Goal: Task Accomplishment & Management: Use online tool/utility

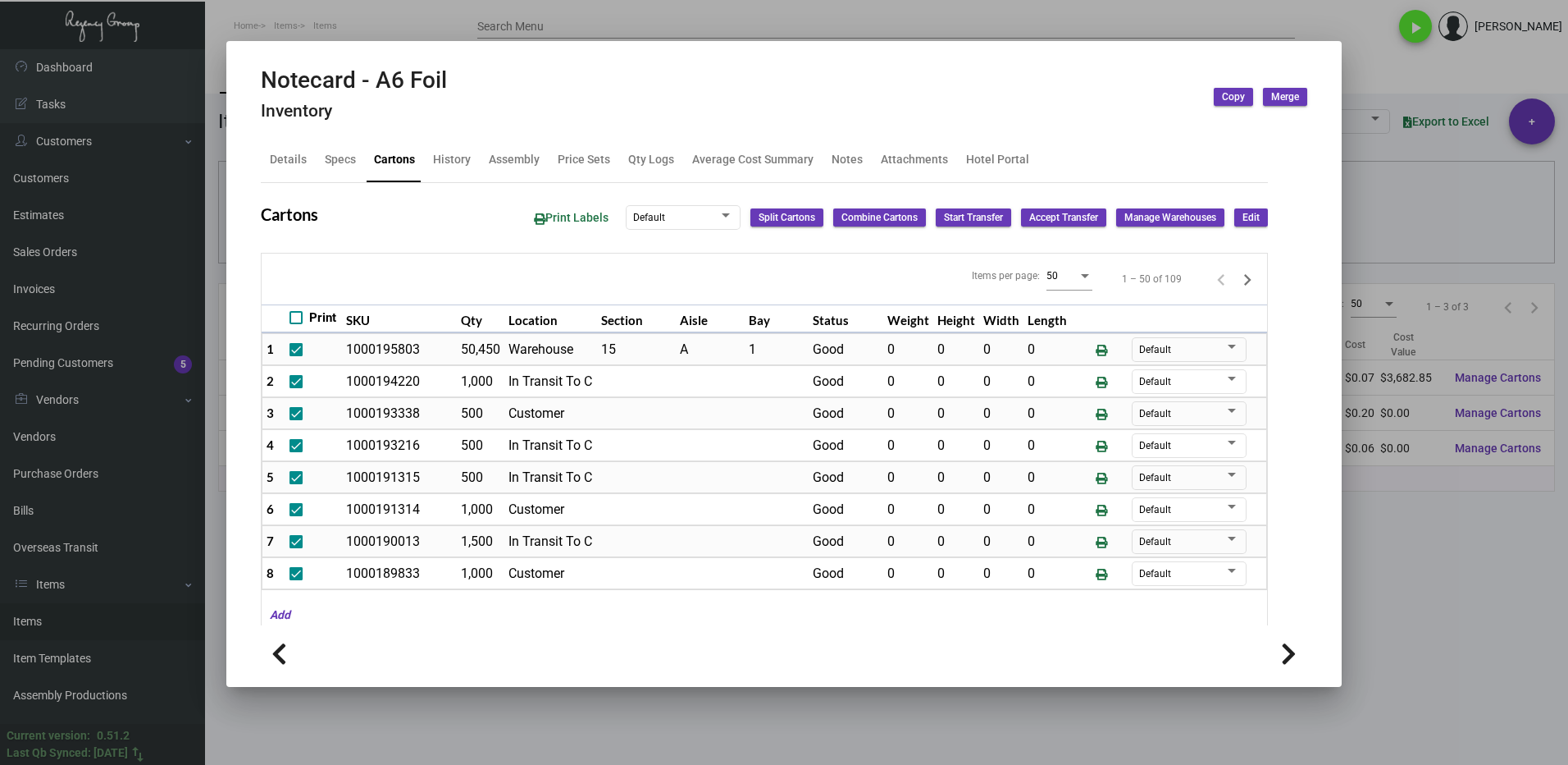
drag, startPoint x: 0, startPoint y: 0, endPoint x: 731, endPoint y: 357, distance: 813.5
click at [1461, 564] on div at bounding box center [784, 382] width 1568 height 765
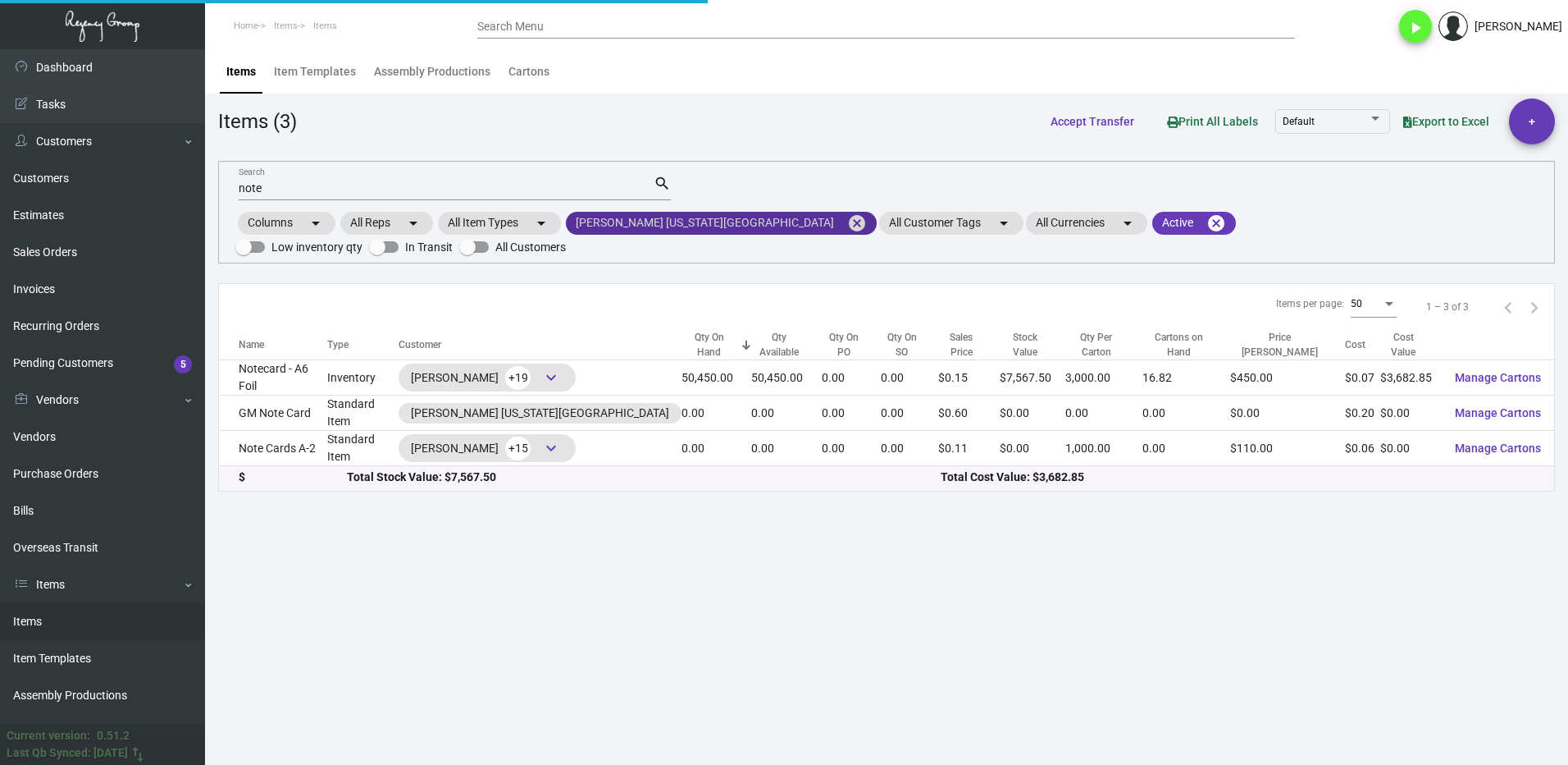
click at [847, 222] on mat-icon "cancel" at bounding box center [857, 223] width 20 height 20
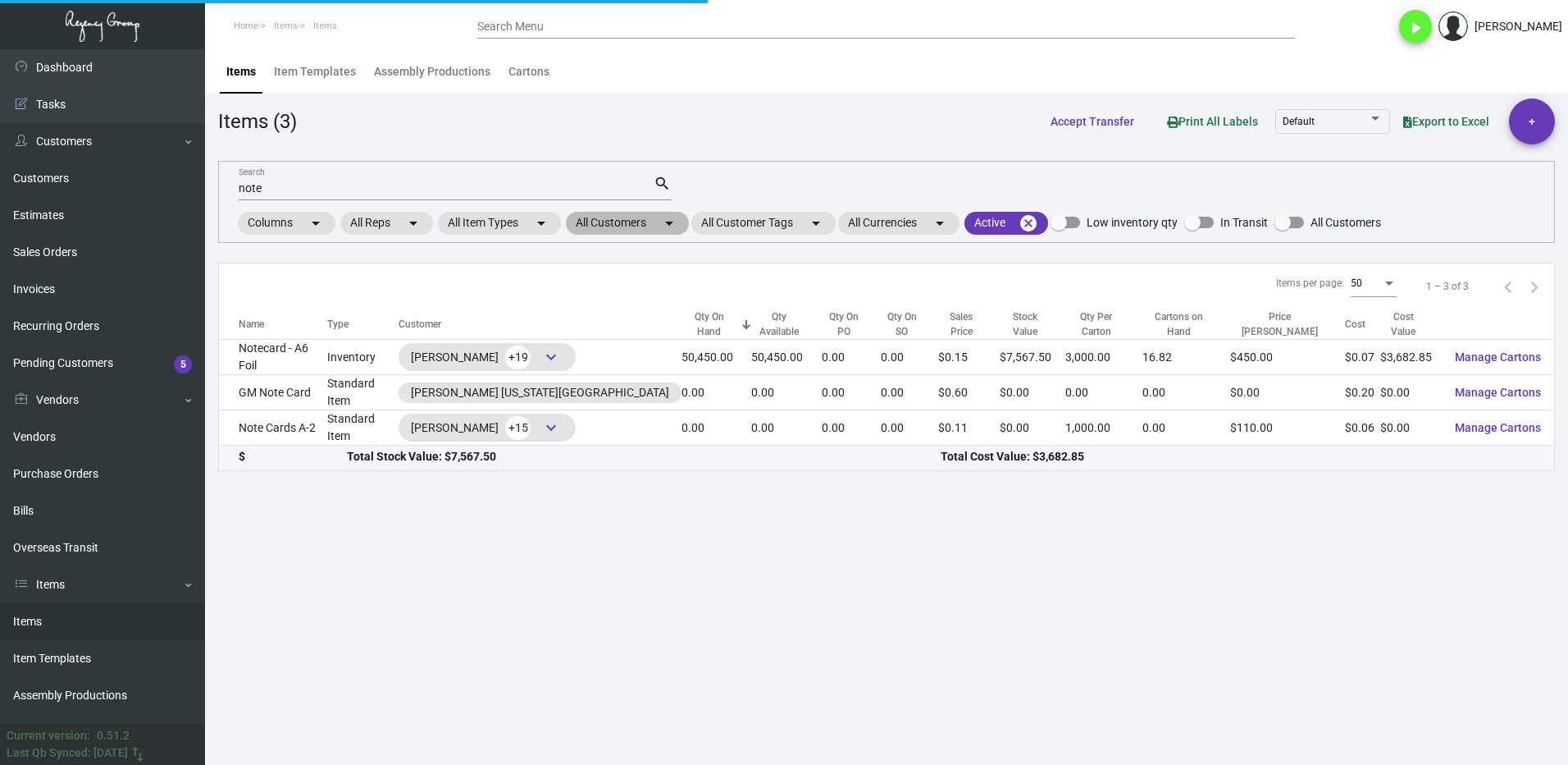
click at [620, 223] on mat-chip "All Customers arrow_drop_down" at bounding box center [627, 223] width 123 height 23
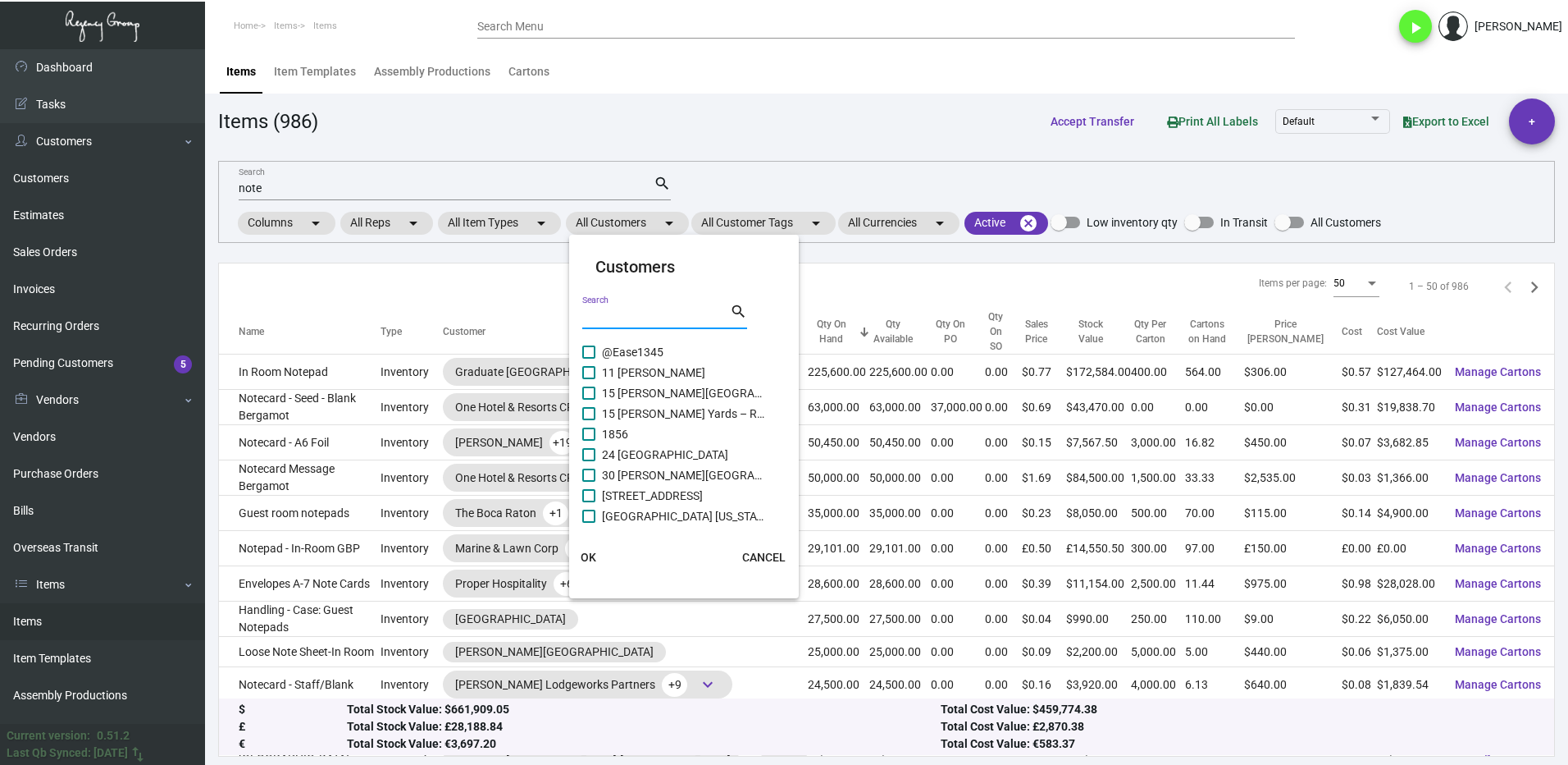
click at [647, 320] on input "Search" at bounding box center [656, 317] width 147 height 13
type input "compass"
click at [601, 434] on label "Compass [GEOGRAPHIC_DATA]" at bounding box center [674, 434] width 184 height 20
click at [589, 441] on input "Compass [GEOGRAPHIC_DATA]" at bounding box center [588, 441] width 1 height 1
checkbox input "true"
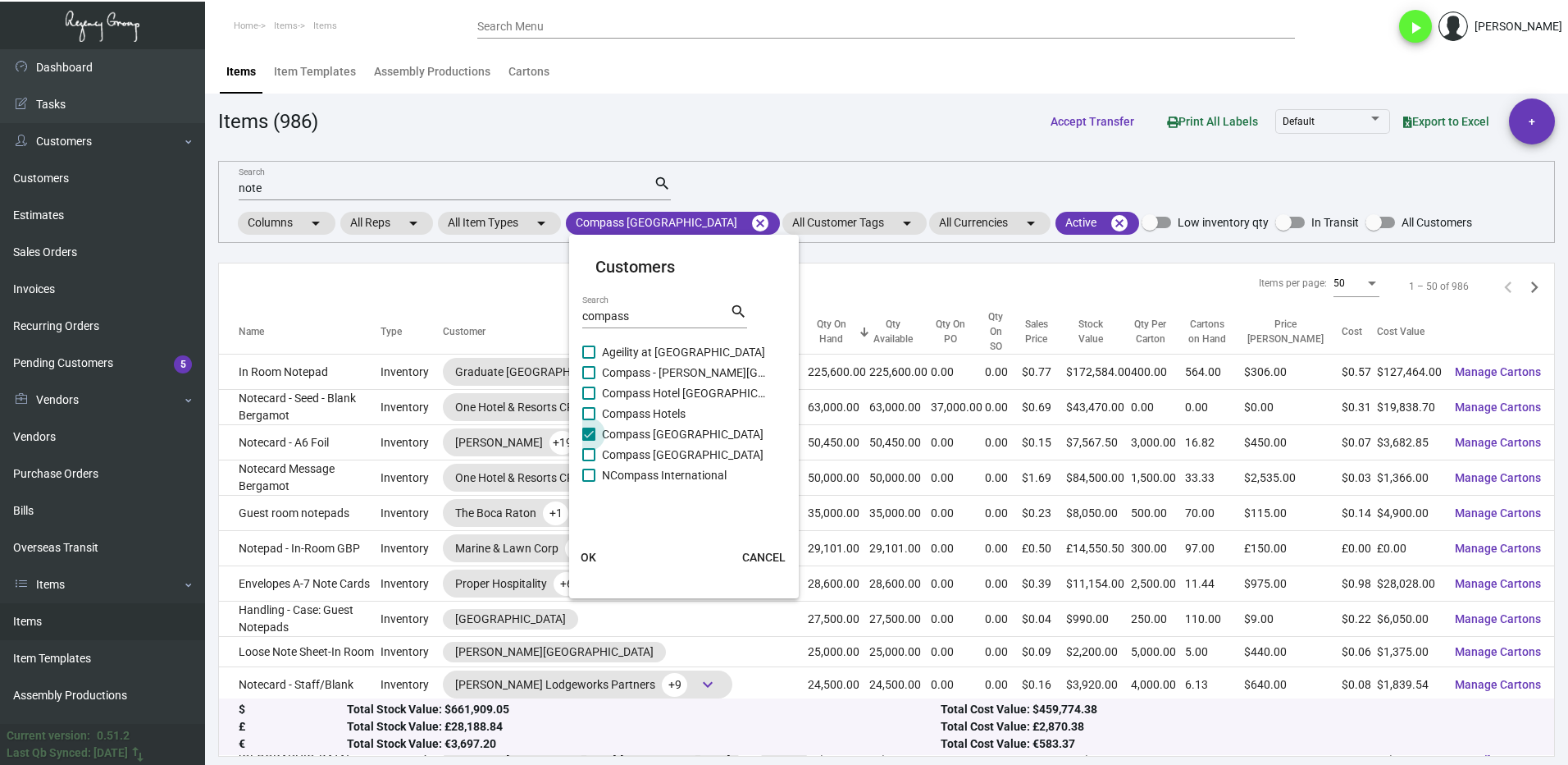
click at [601, 403] on mat-checkbox "Compass Hotel [GEOGRAPHIC_DATA]" at bounding box center [684, 393] width 205 height 21
click at [601, 394] on label "Compass Hotel [GEOGRAPHIC_DATA]" at bounding box center [674, 393] width 184 height 20
click at [589, 399] on input "Compass Hotel [GEOGRAPHIC_DATA]" at bounding box center [588, 399] width 1 height 1
checkbox input "true"
click at [594, 374] on span at bounding box center [589, 372] width 13 height 13
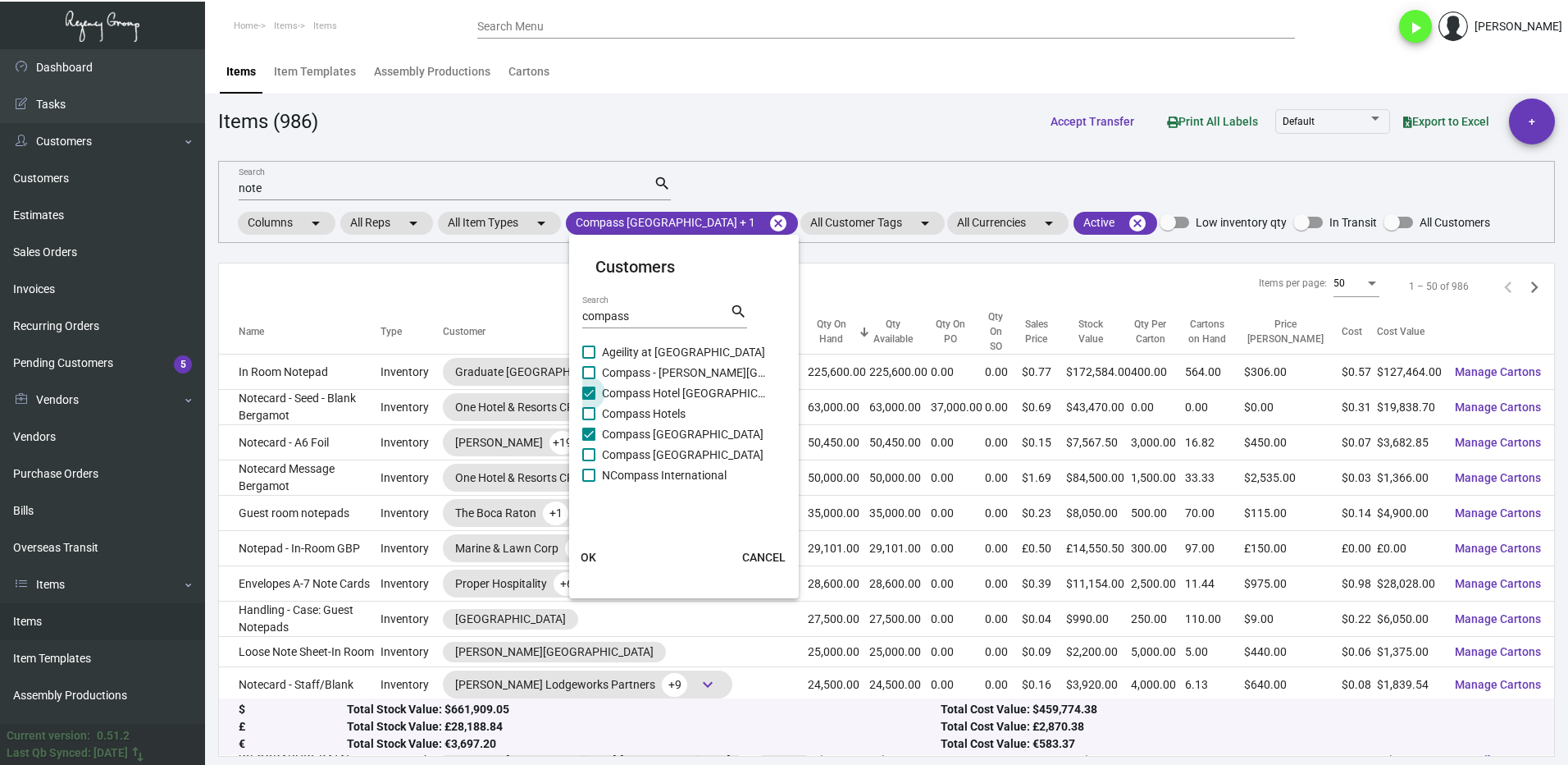
click at [589, 379] on input "Compass - [PERSON_NAME][GEOGRAPHIC_DATA][PERSON_NAME]" at bounding box center [588, 379] width 1 height 1
checkbox input "true"
click at [595, 409] on span at bounding box center [589, 414] width 13 height 13
click at [589, 420] on input "Compass Hotels" at bounding box center [588, 420] width 1 height 1
checkbox input "true"
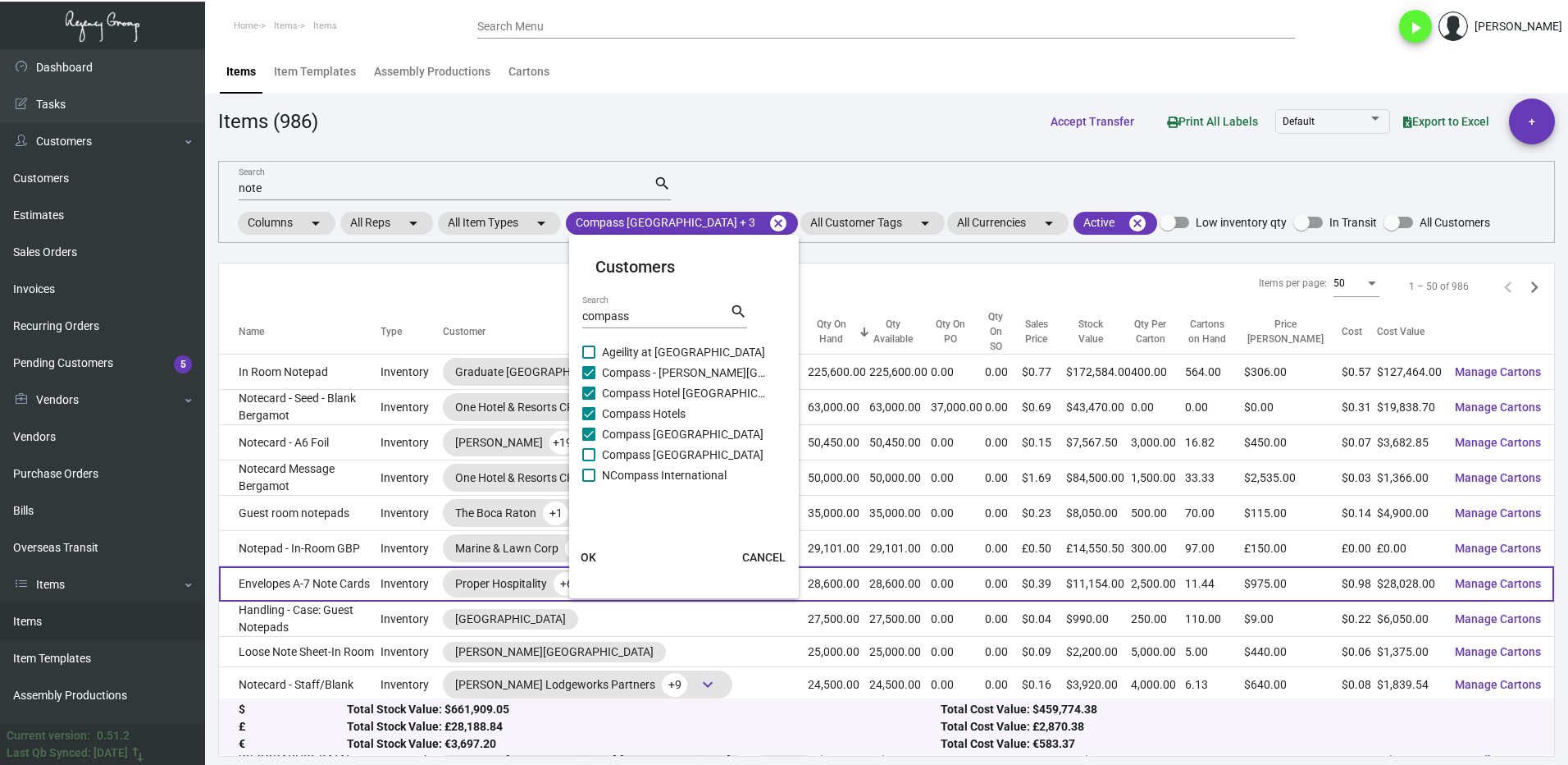
click at [591, 557] on span "OK" at bounding box center [588, 557] width 16 height 13
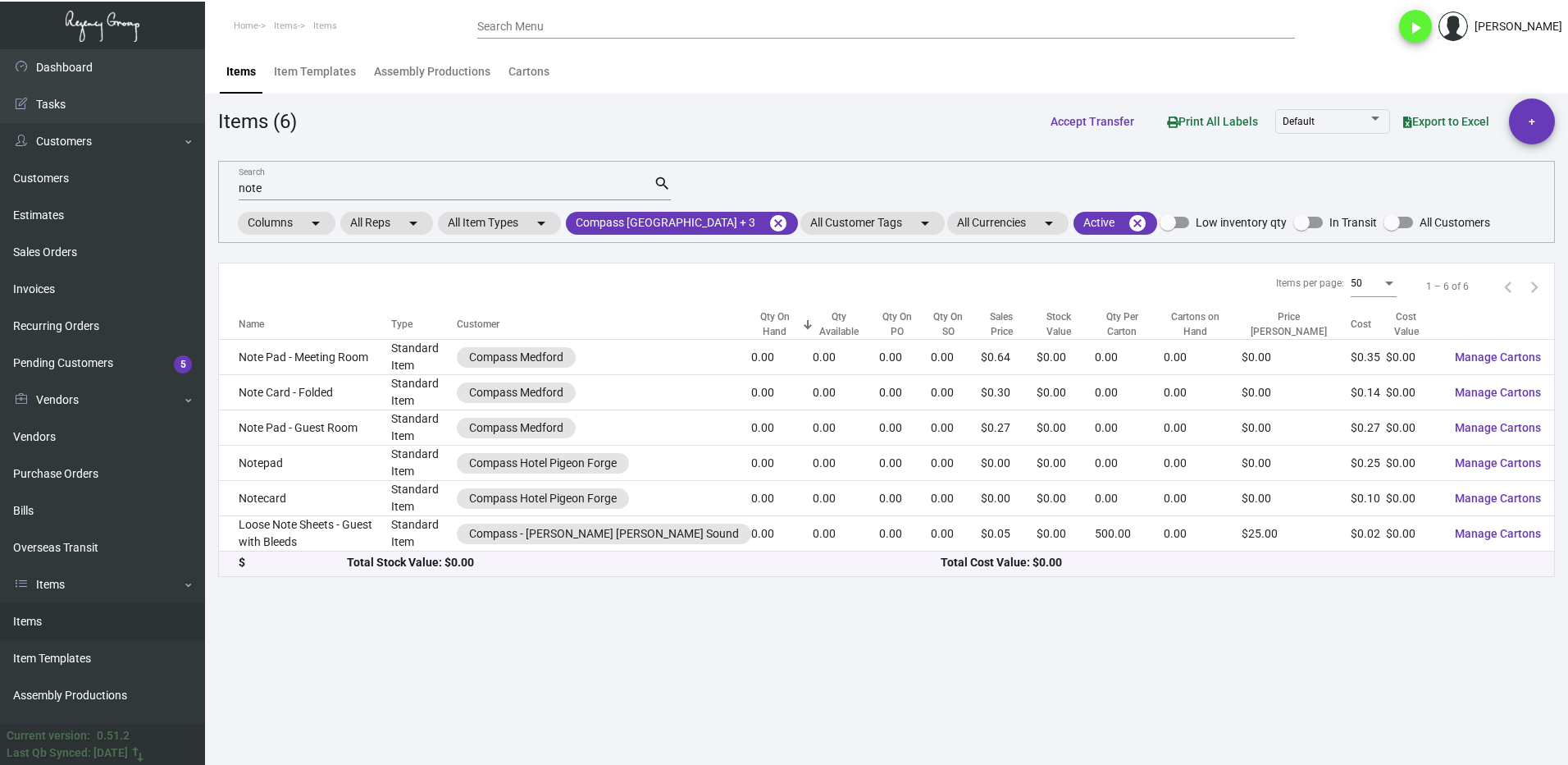
click at [287, 191] on input "note" at bounding box center [446, 189] width 415 height 13
type input "n"
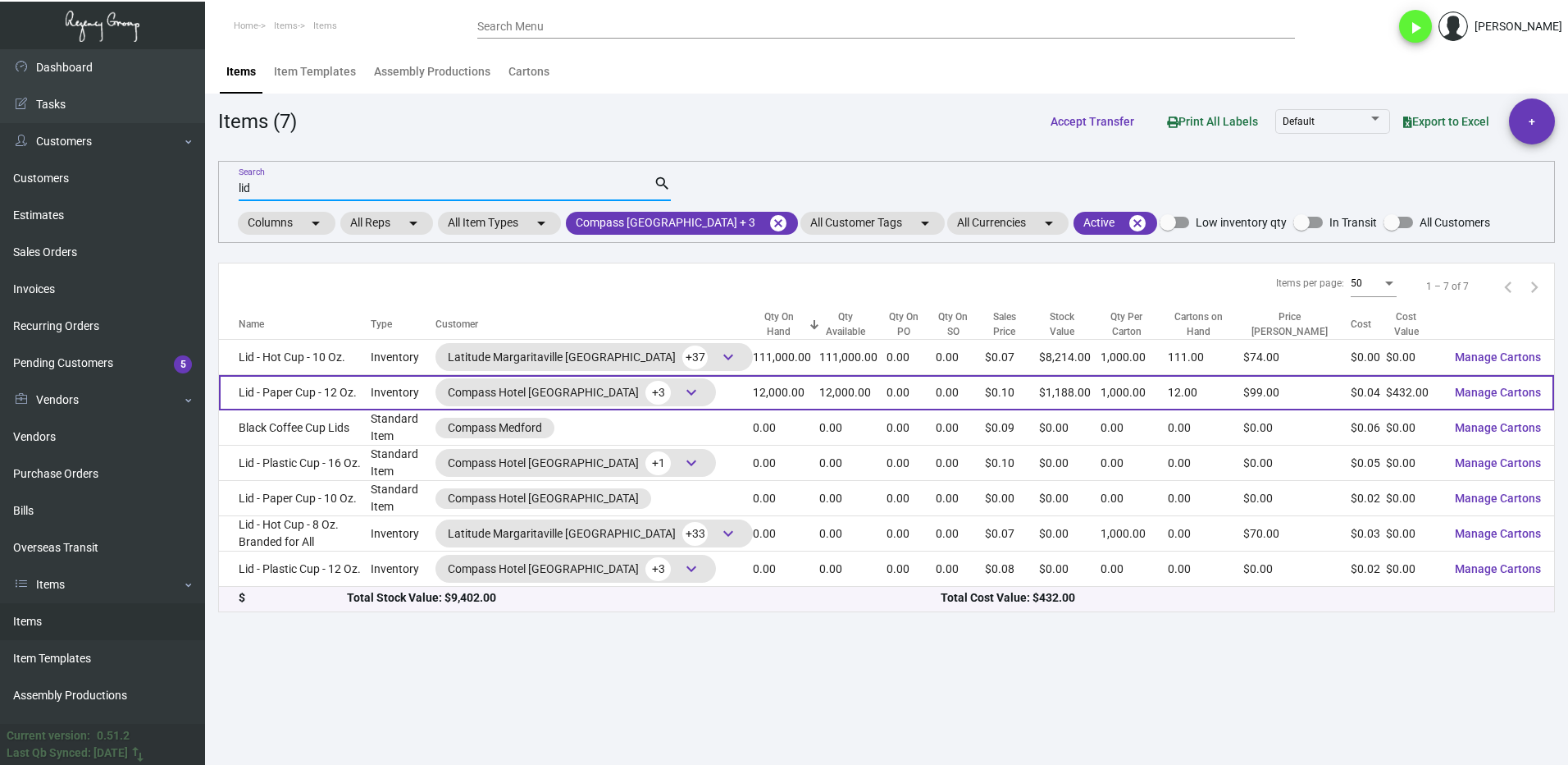
type input "lid"
click at [330, 394] on td "Lid - Paper Cup - 12 Oz." at bounding box center [294, 392] width 152 height 36
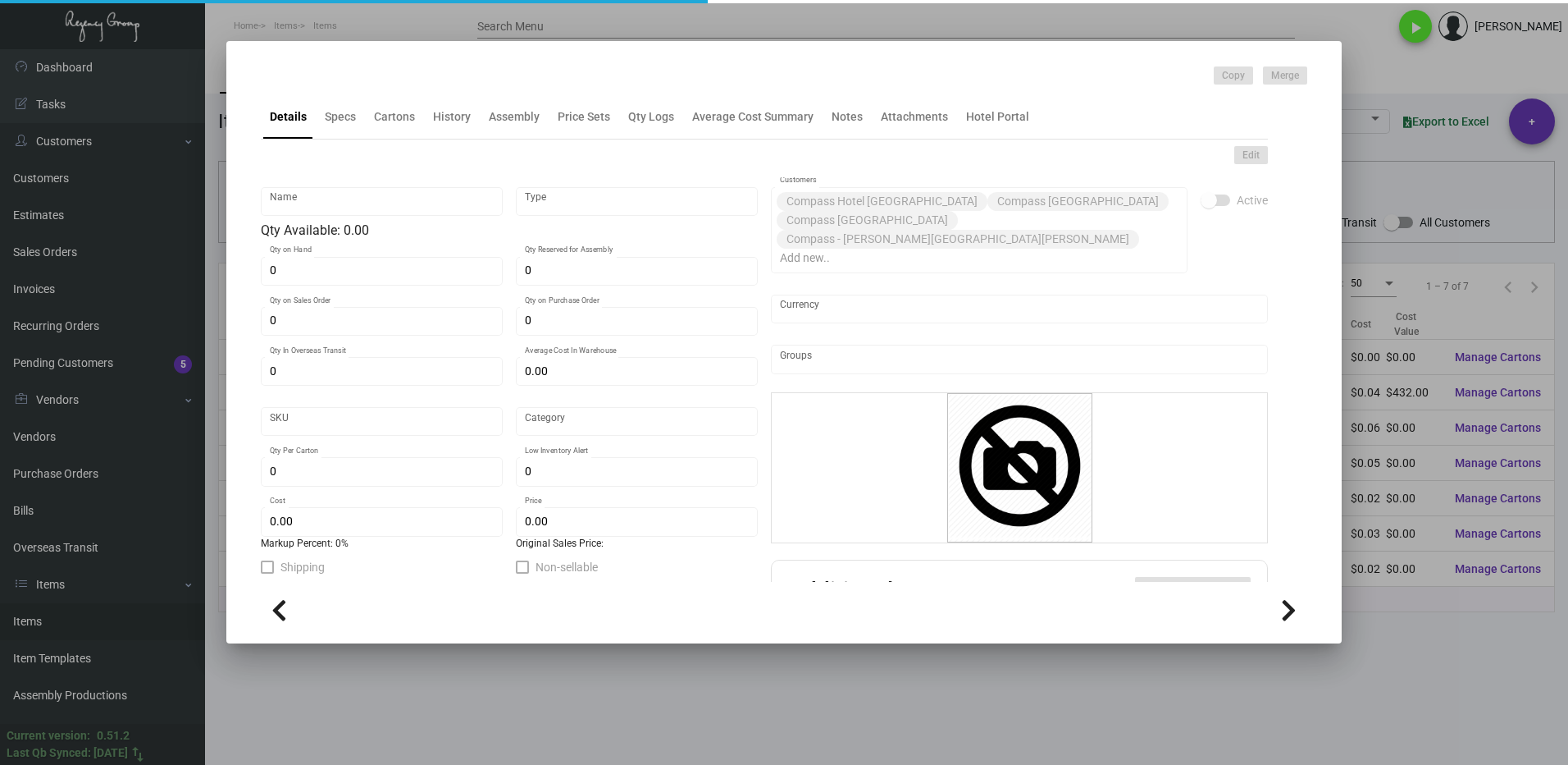
type input "Lid - Paper Cup - 12 Oz."
type input "Inventory"
type input "12,000"
type input "$ 0.036"
type input "Standard"
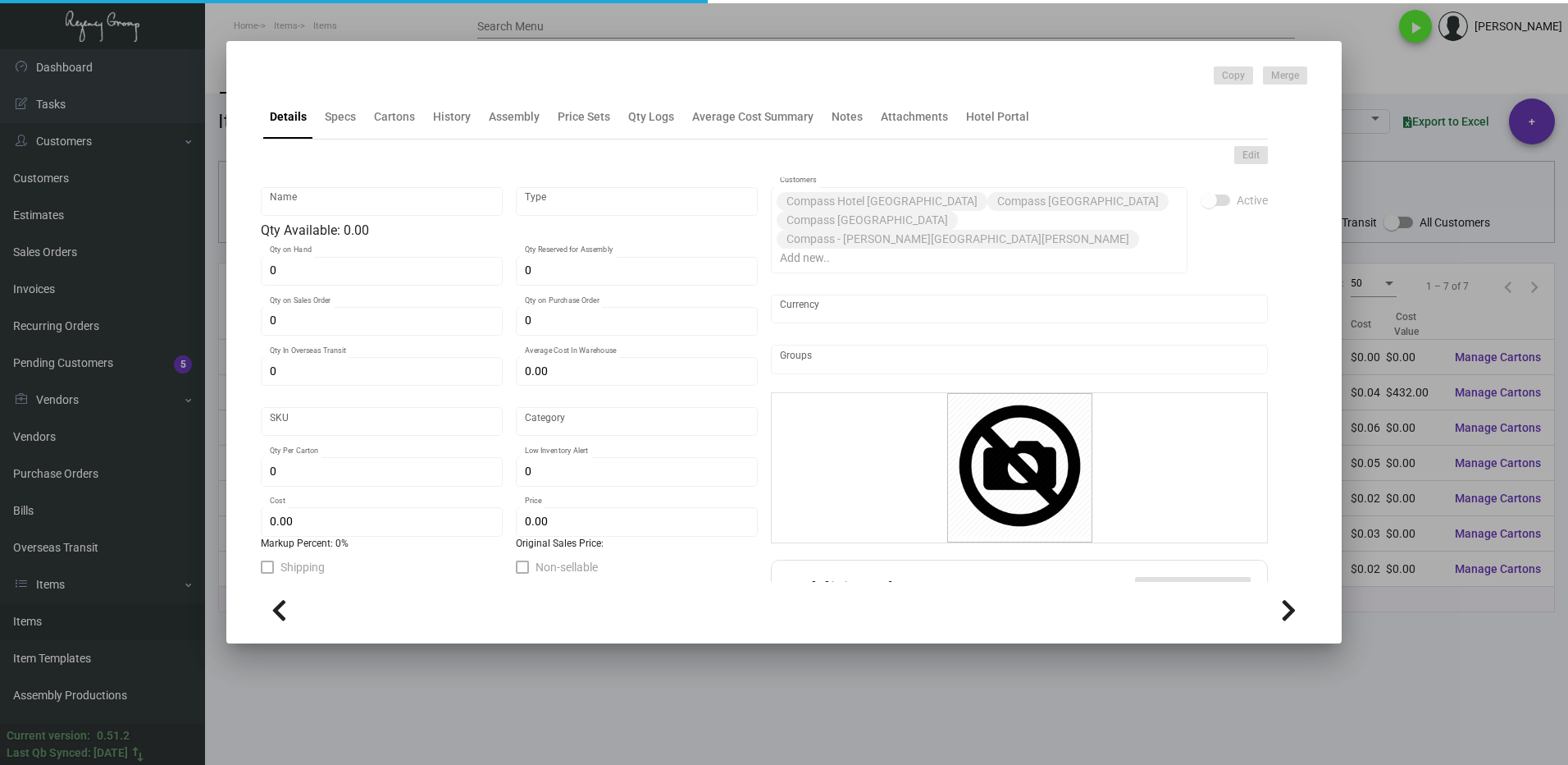
type input "1,000"
type input "$ 0.036"
type input "$ 0.099"
checkbox input "true"
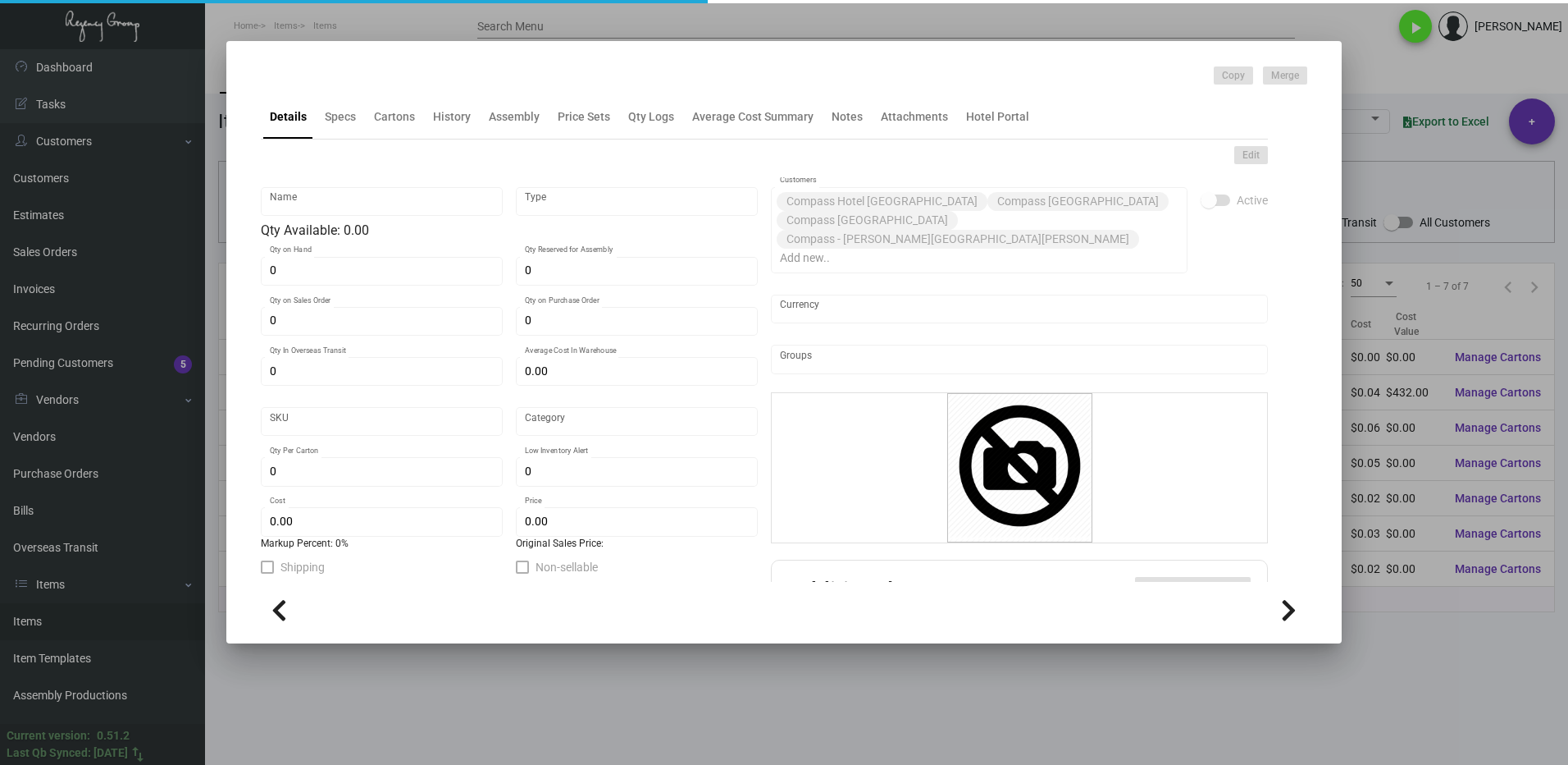
type input "United States Dollar $"
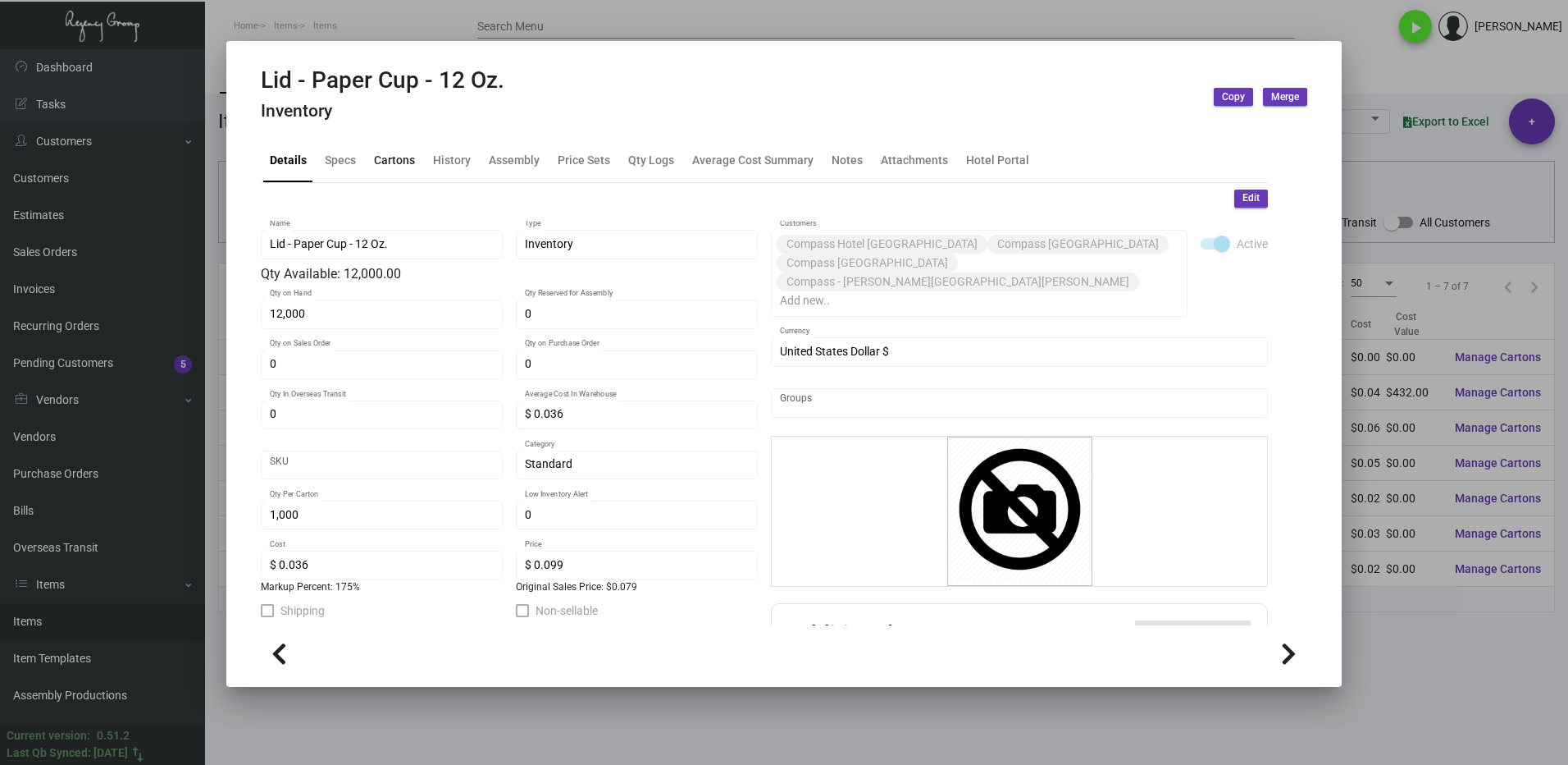
click at [396, 162] on div "Cartons" at bounding box center [393, 159] width 41 height 17
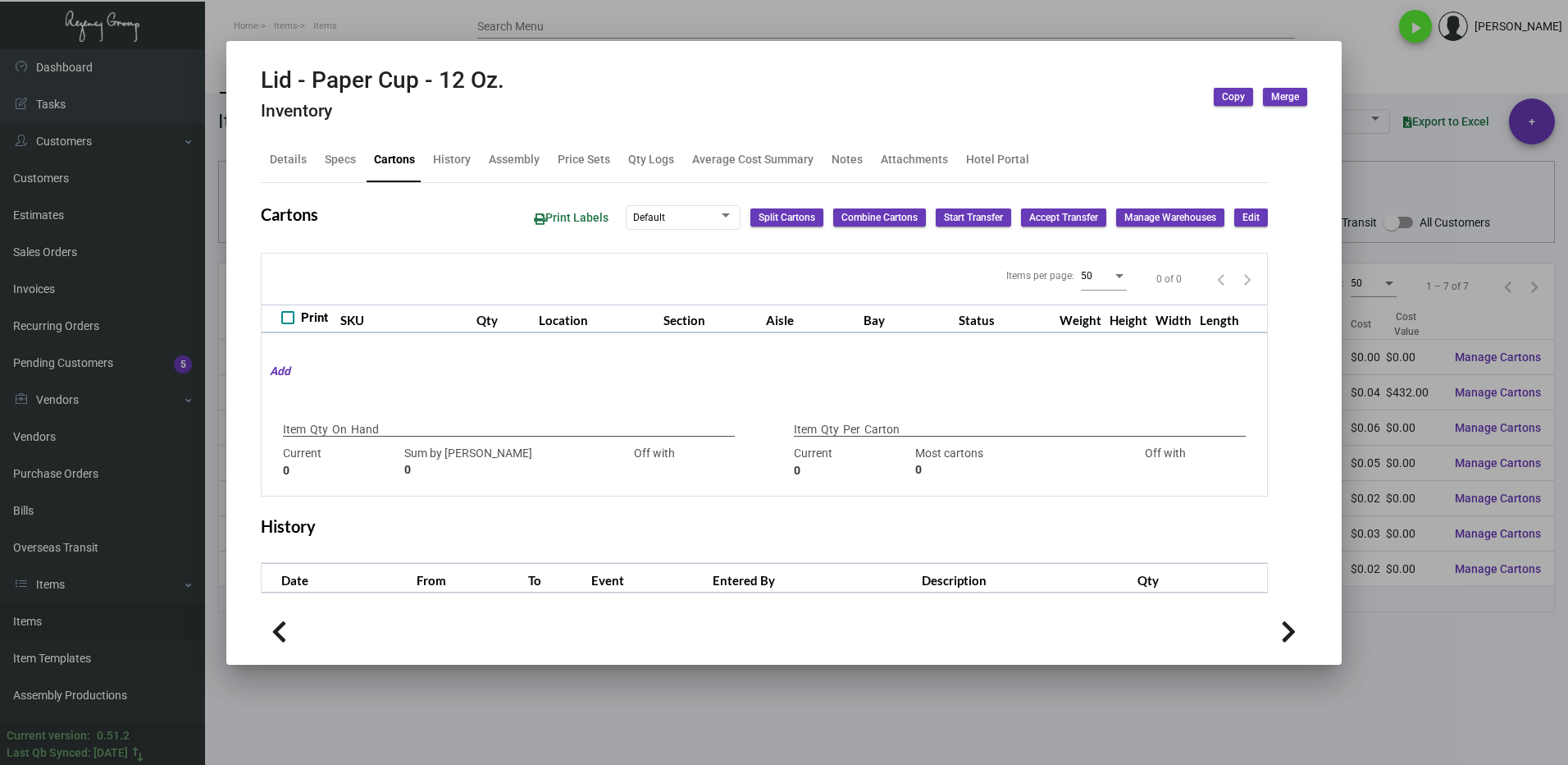
type input "12,000"
type input "13000"
type input "-1000"
type input "1,000"
type input "5000"
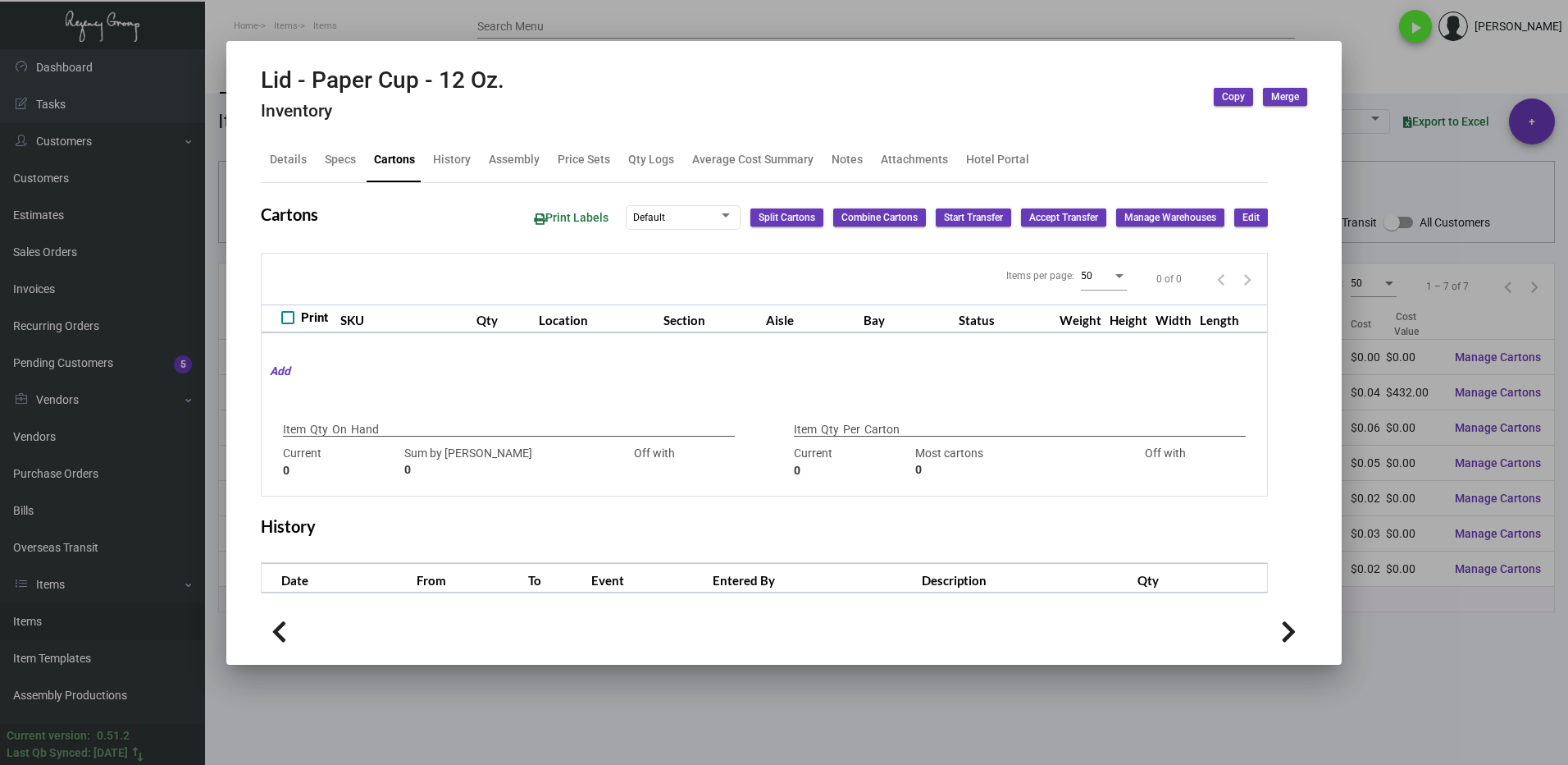
type input "-4000"
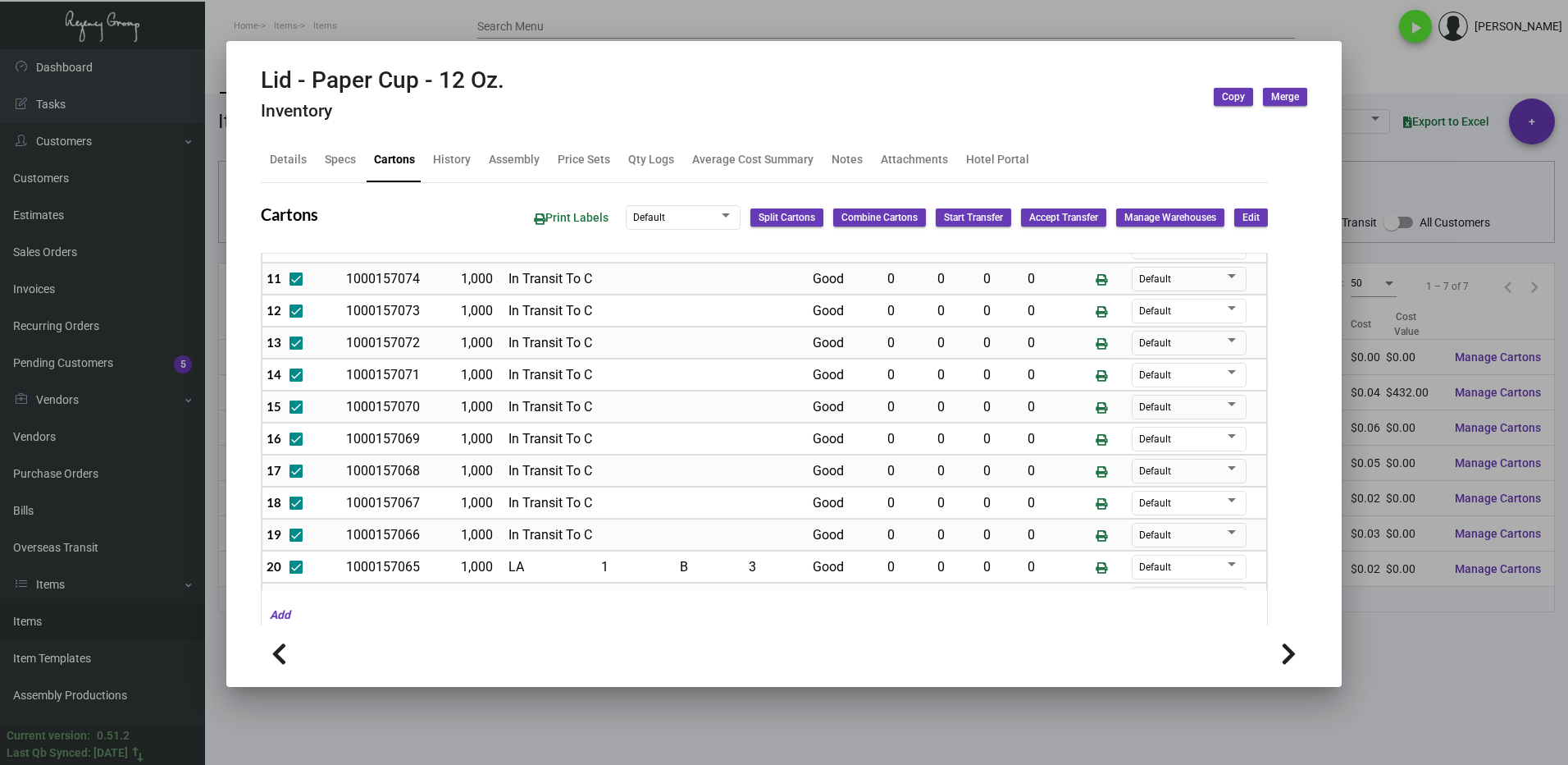
scroll to position [472, 0]
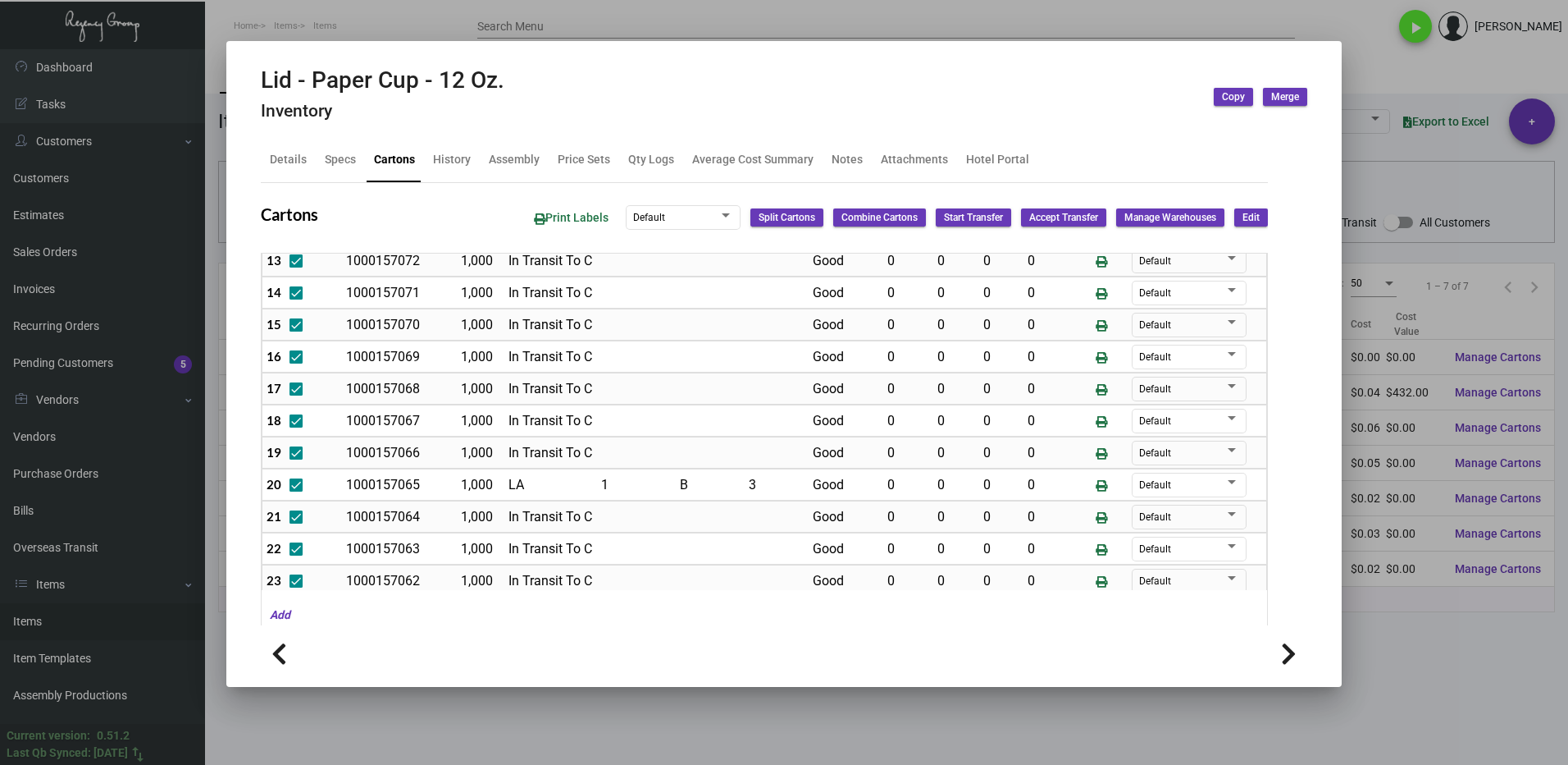
click at [1420, 643] on div at bounding box center [784, 382] width 1568 height 765
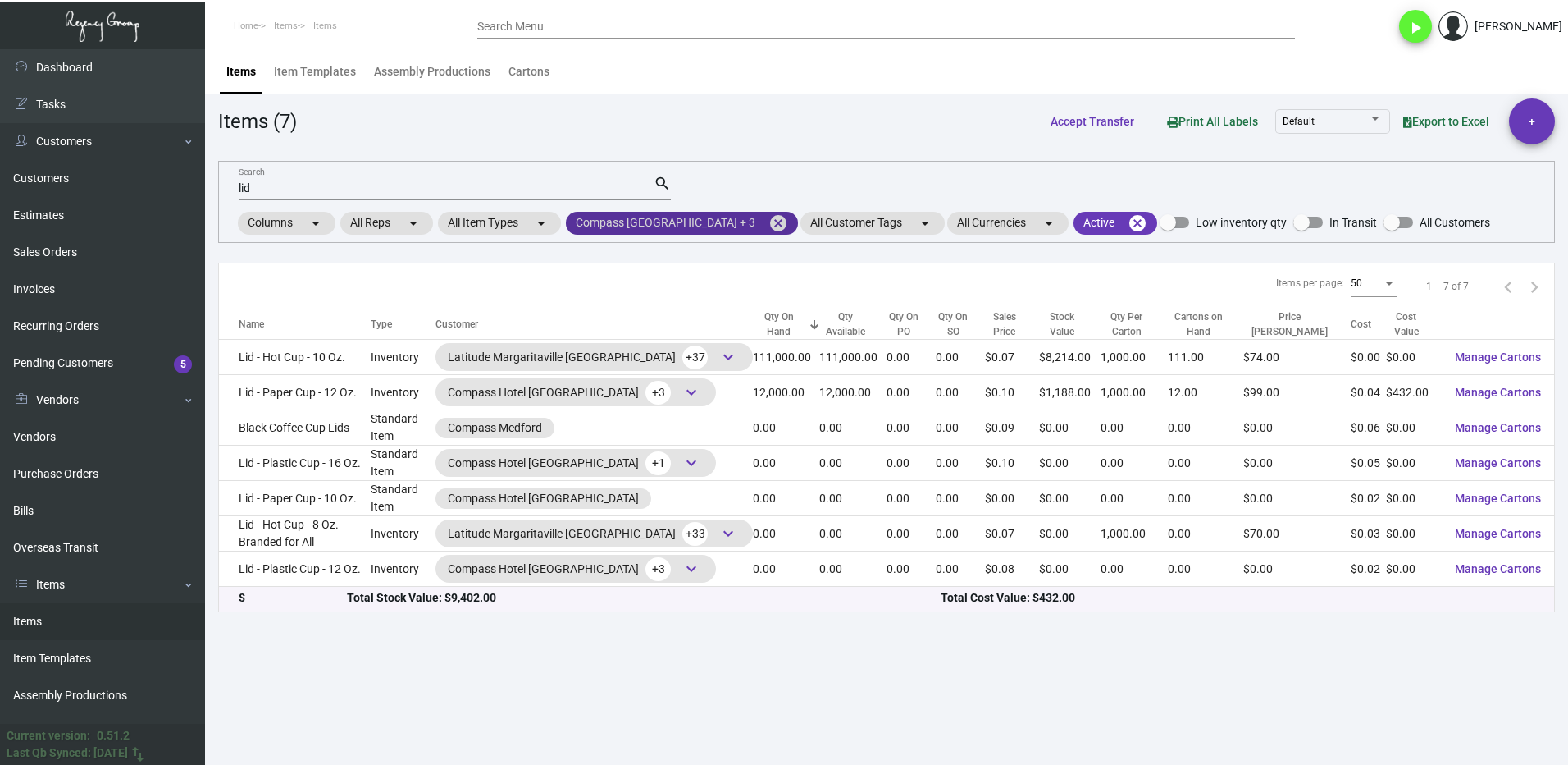
click at [769, 225] on mat-icon "cancel" at bounding box center [779, 223] width 20 height 20
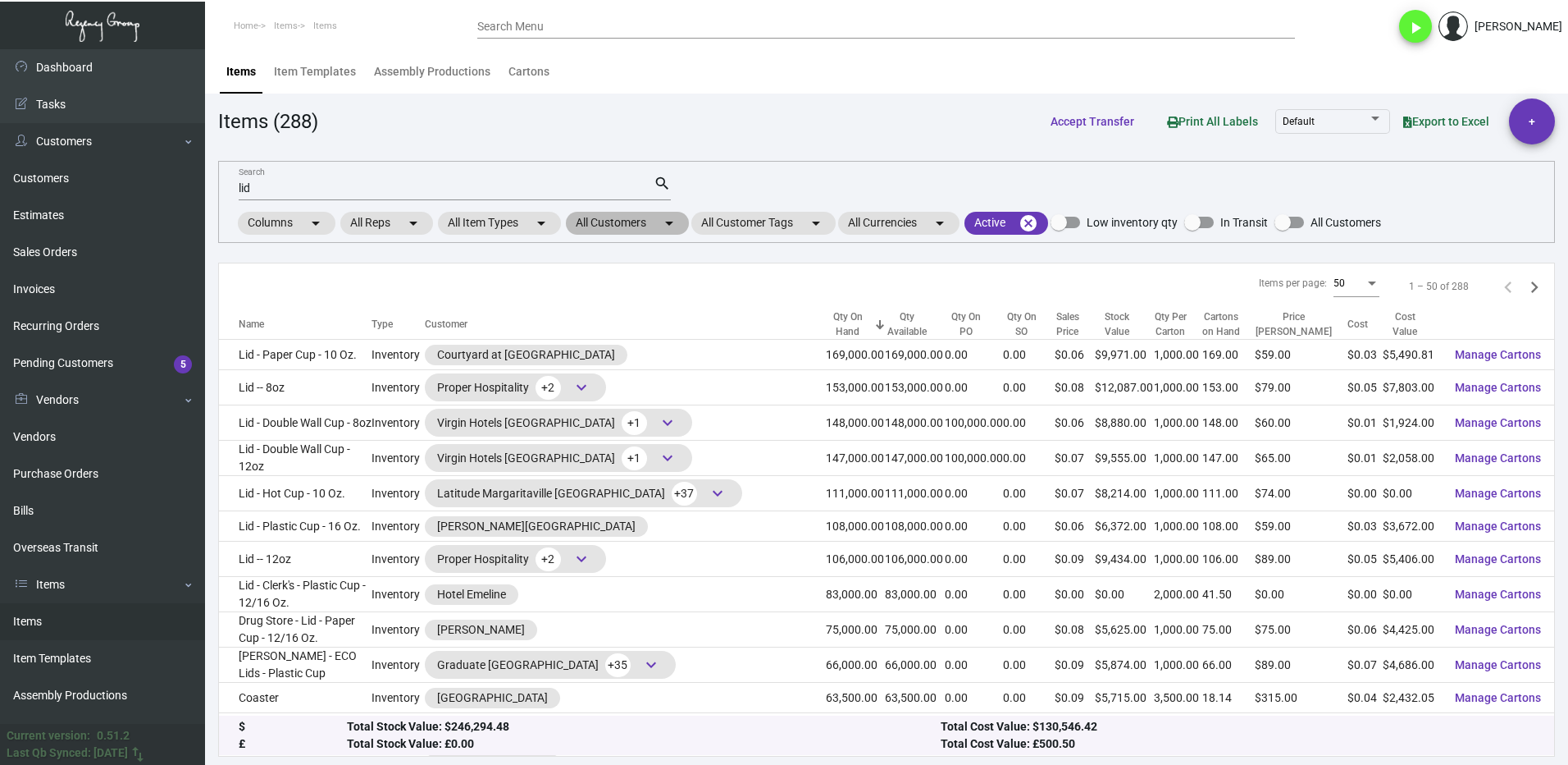
click at [605, 223] on mat-chip "All Customers arrow_drop_down" at bounding box center [627, 223] width 123 height 23
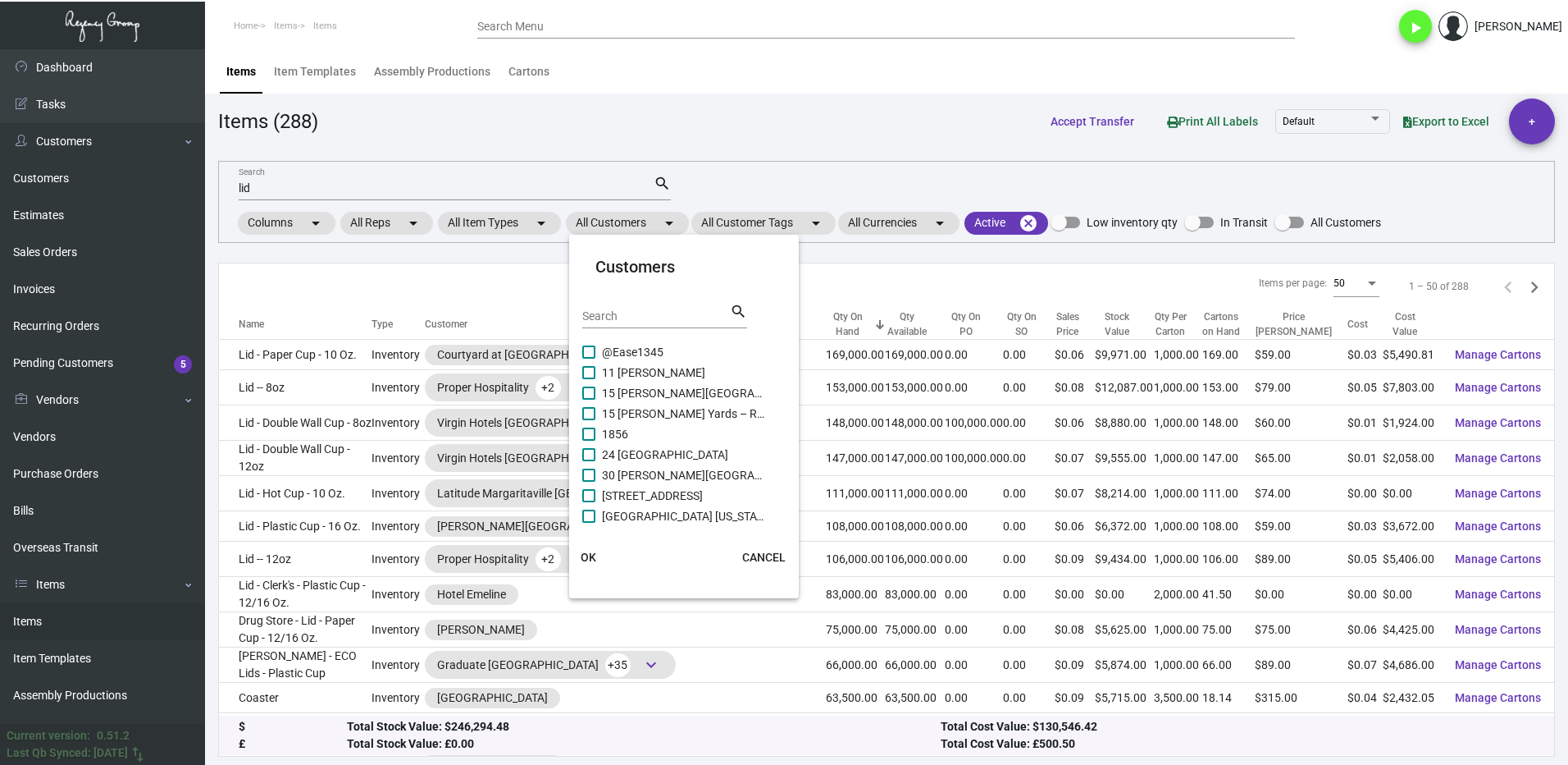
click at [465, 267] on div at bounding box center [784, 382] width 1568 height 765
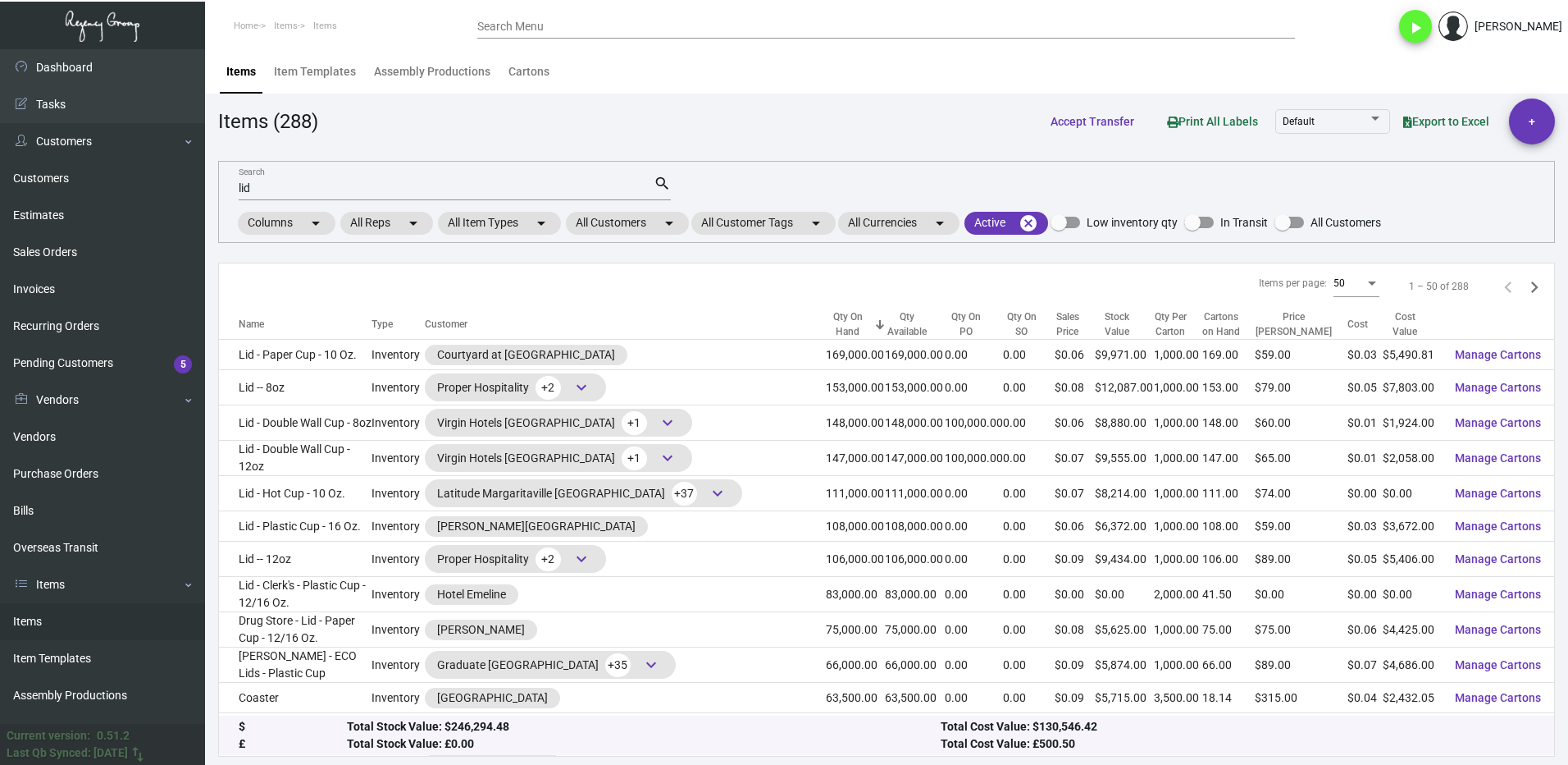
click at [265, 189] on input "lid" at bounding box center [446, 189] width 415 height 13
type input "l"
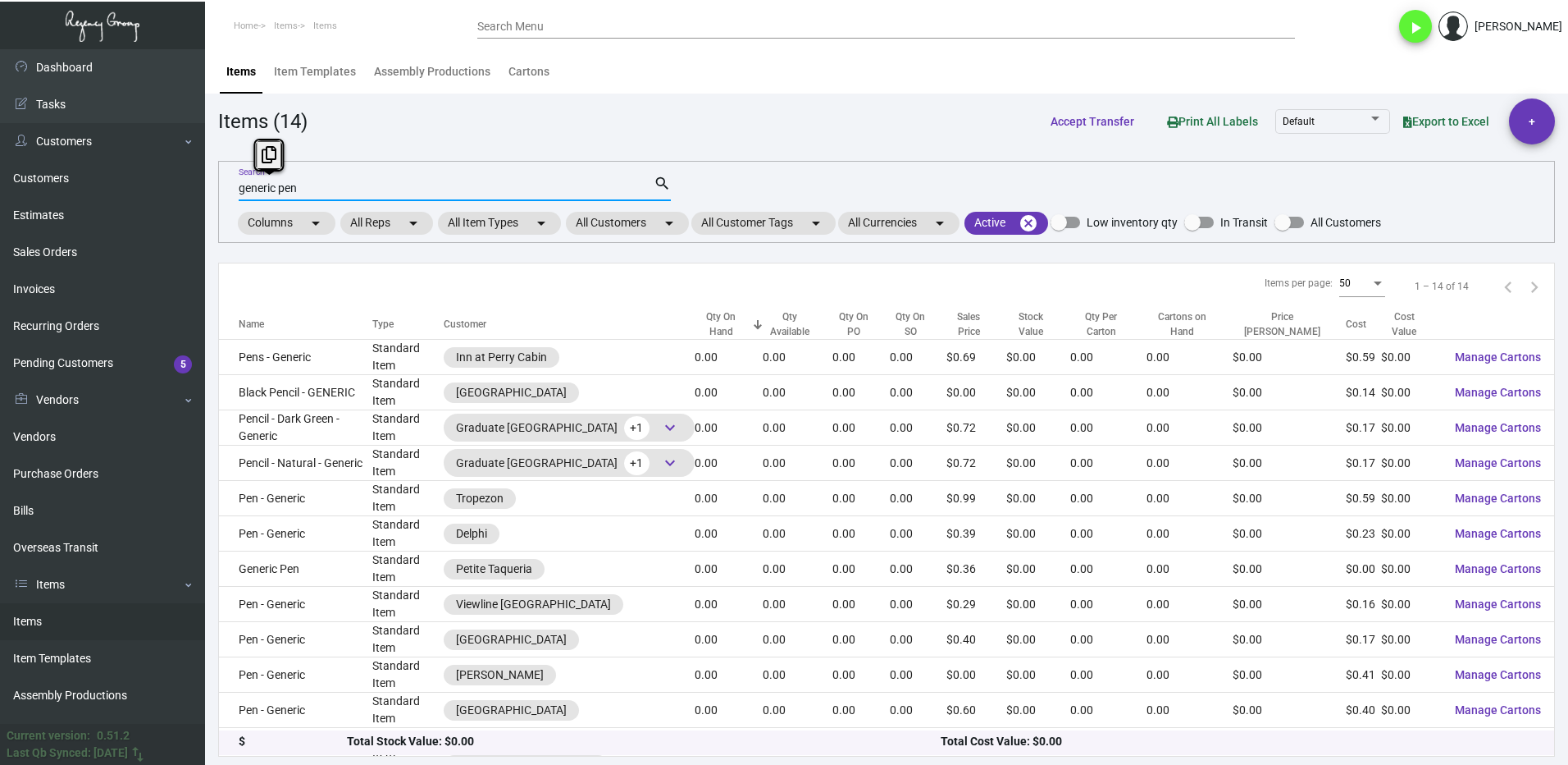
drag, startPoint x: 337, startPoint y: 191, endPoint x: 234, endPoint y: 208, distance: 104.4
click at [234, 208] on div "generic pen Search search Columns arrow_drop_down All Reps arrow_drop_down All …" at bounding box center [885, 201] width 1336 height 82
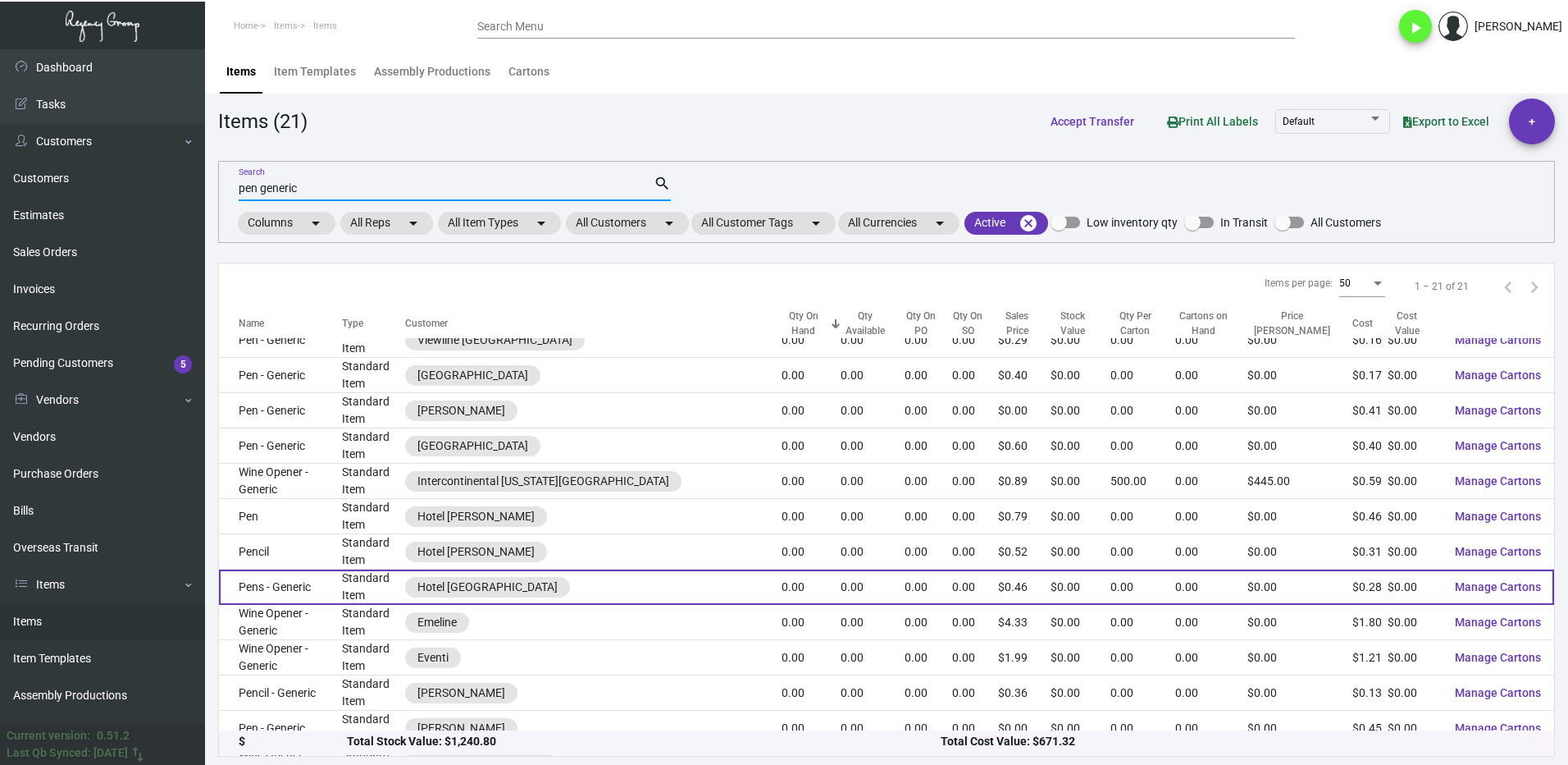
scroll to position [350, 0]
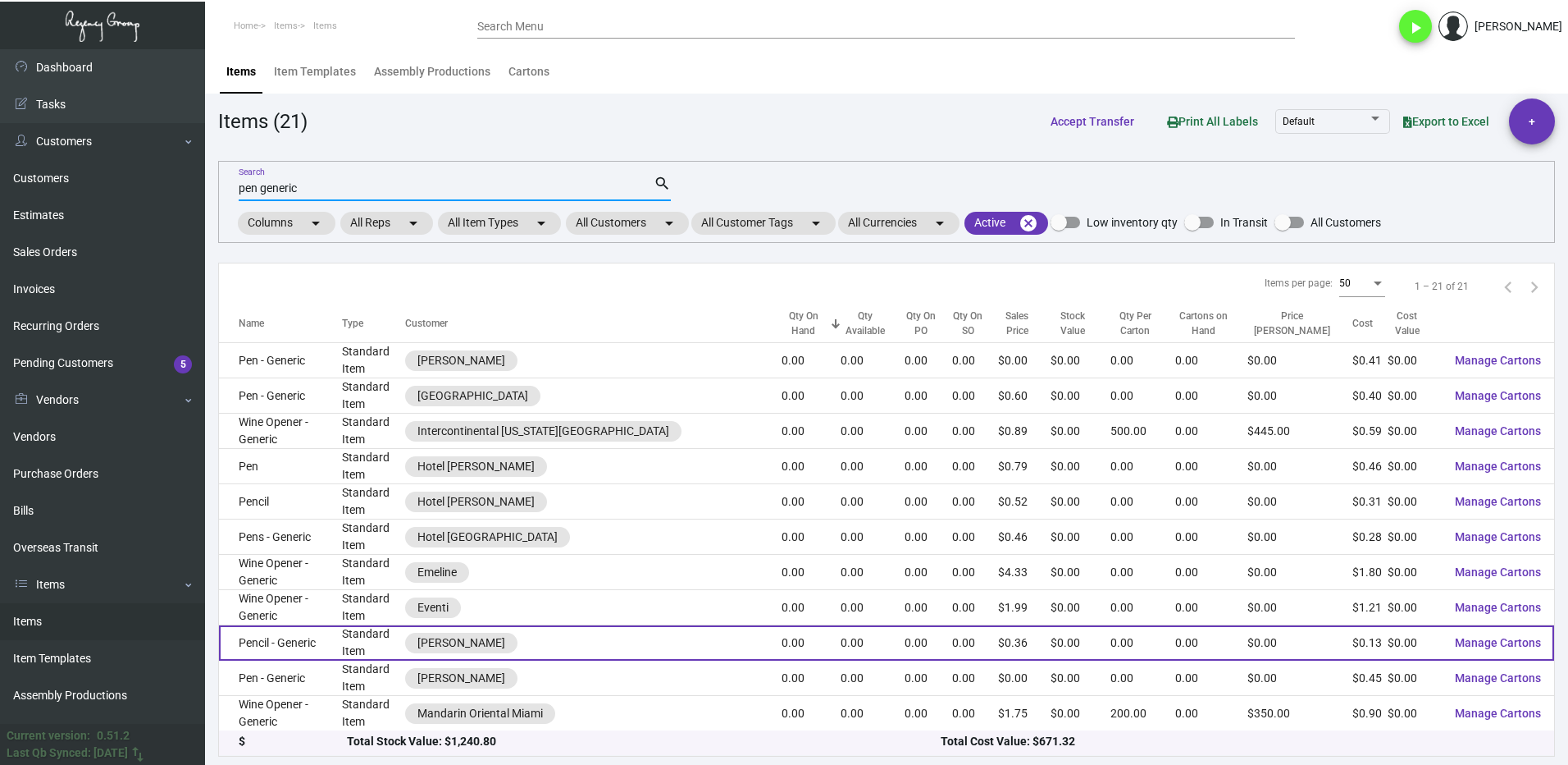
type input "pen generic"
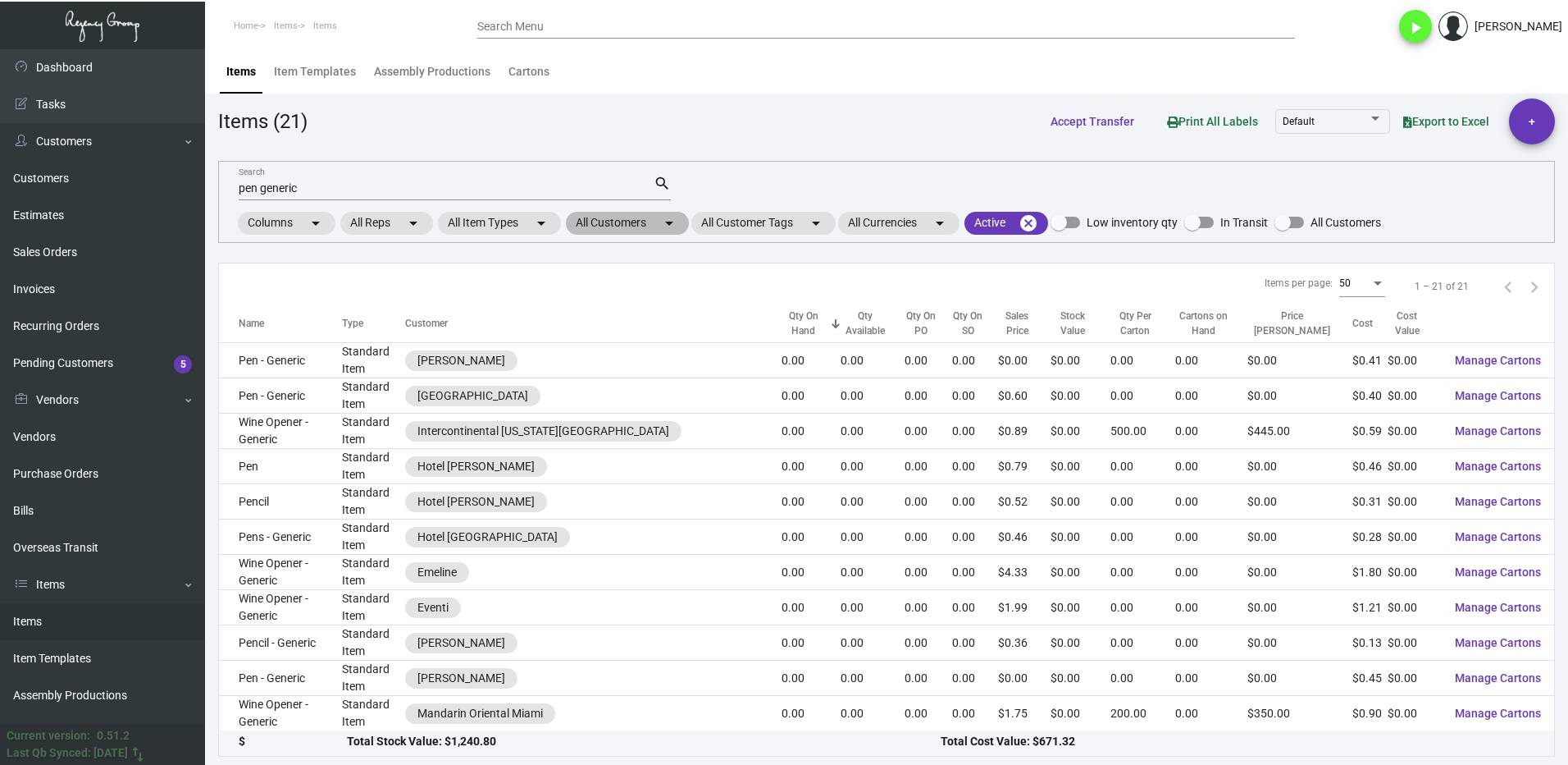
click at [596, 230] on mat-chip "All Customers arrow_drop_down" at bounding box center [627, 223] width 123 height 23
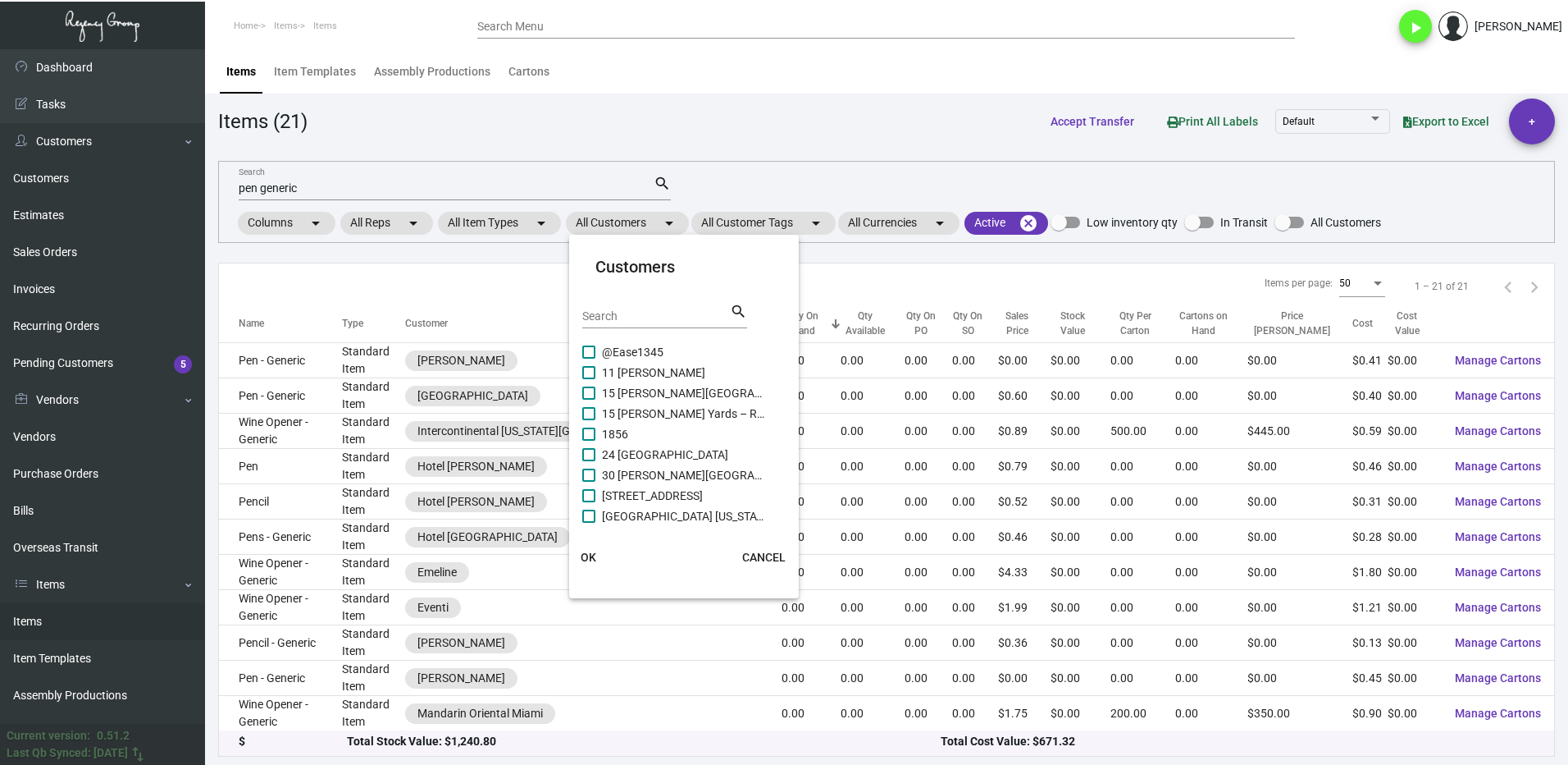
click at [622, 310] on input "Search" at bounding box center [656, 317] width 147 height 13
type input "interconti"
click at [595, 476] on span at bounding box center [589, 475] width 13 height 13
click at [589, 482] on input "Intercontinental [US_STATE][GEOGRAPHIC_DATA]" at bounding box center [588, 482] width 1 height 1
checkbox input "true"
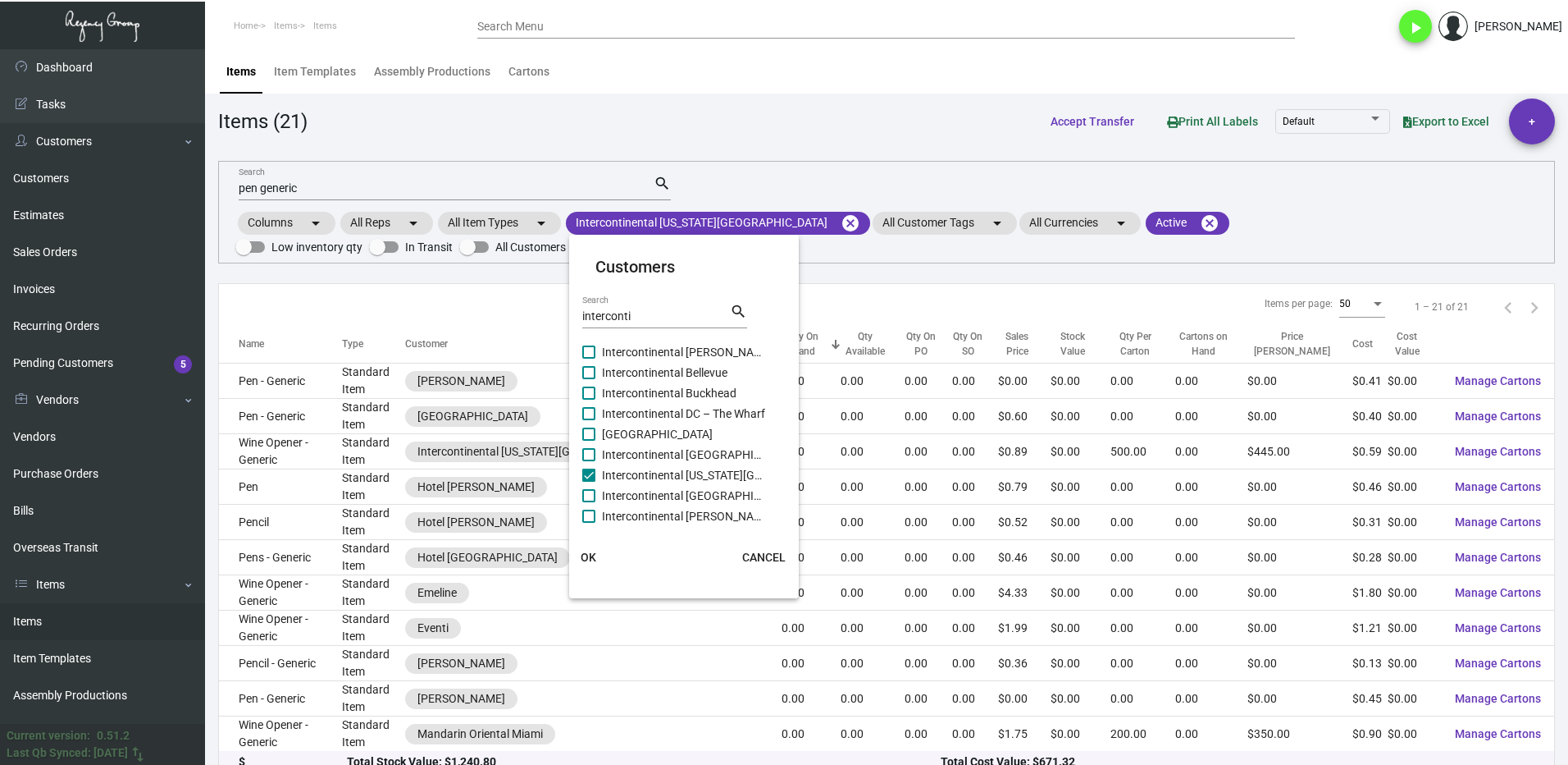
click at [596, 549] on button "OK" at bounding box center [588, 557] width 52 height 30
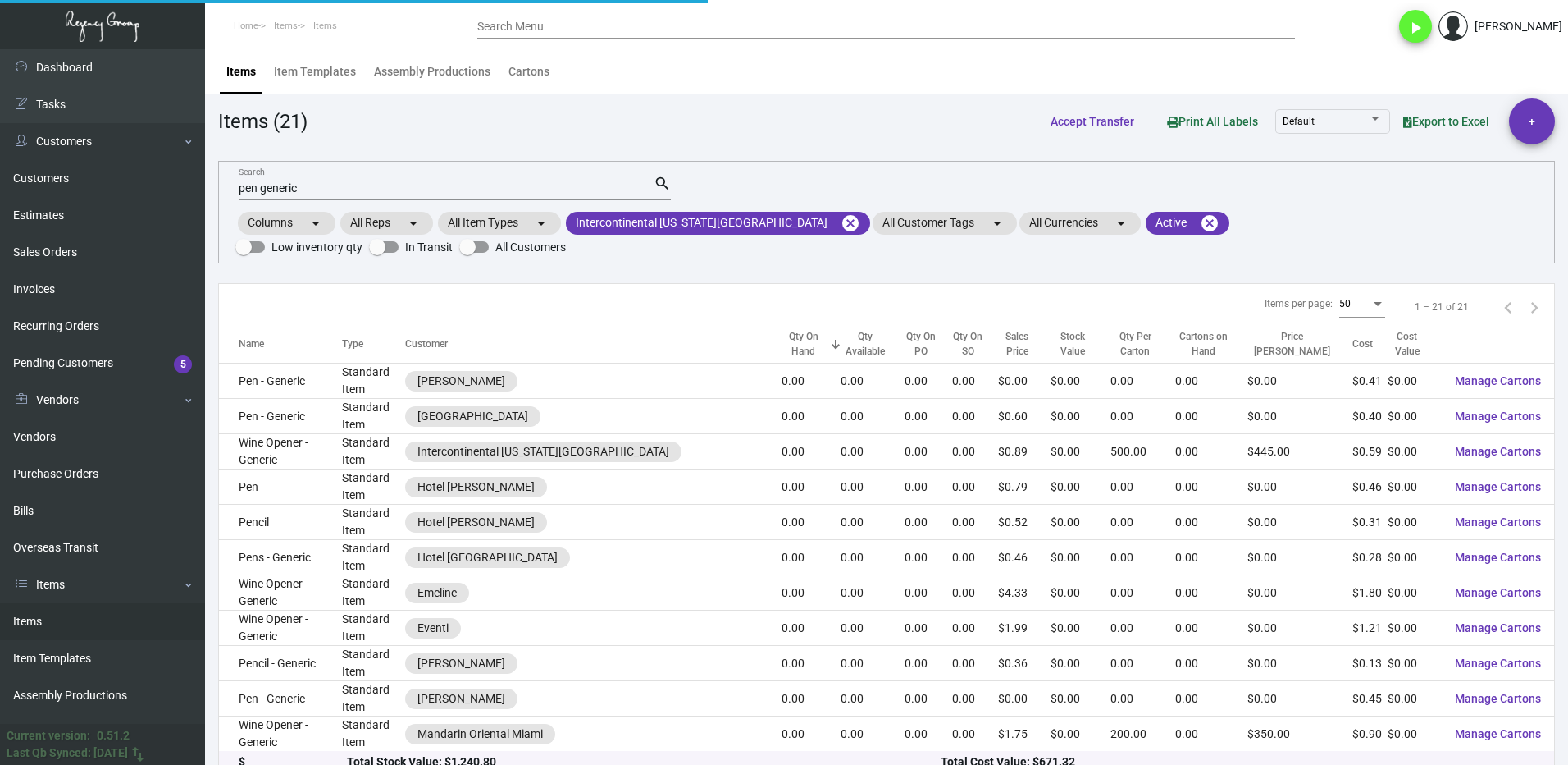
scroll to position [0, 0]
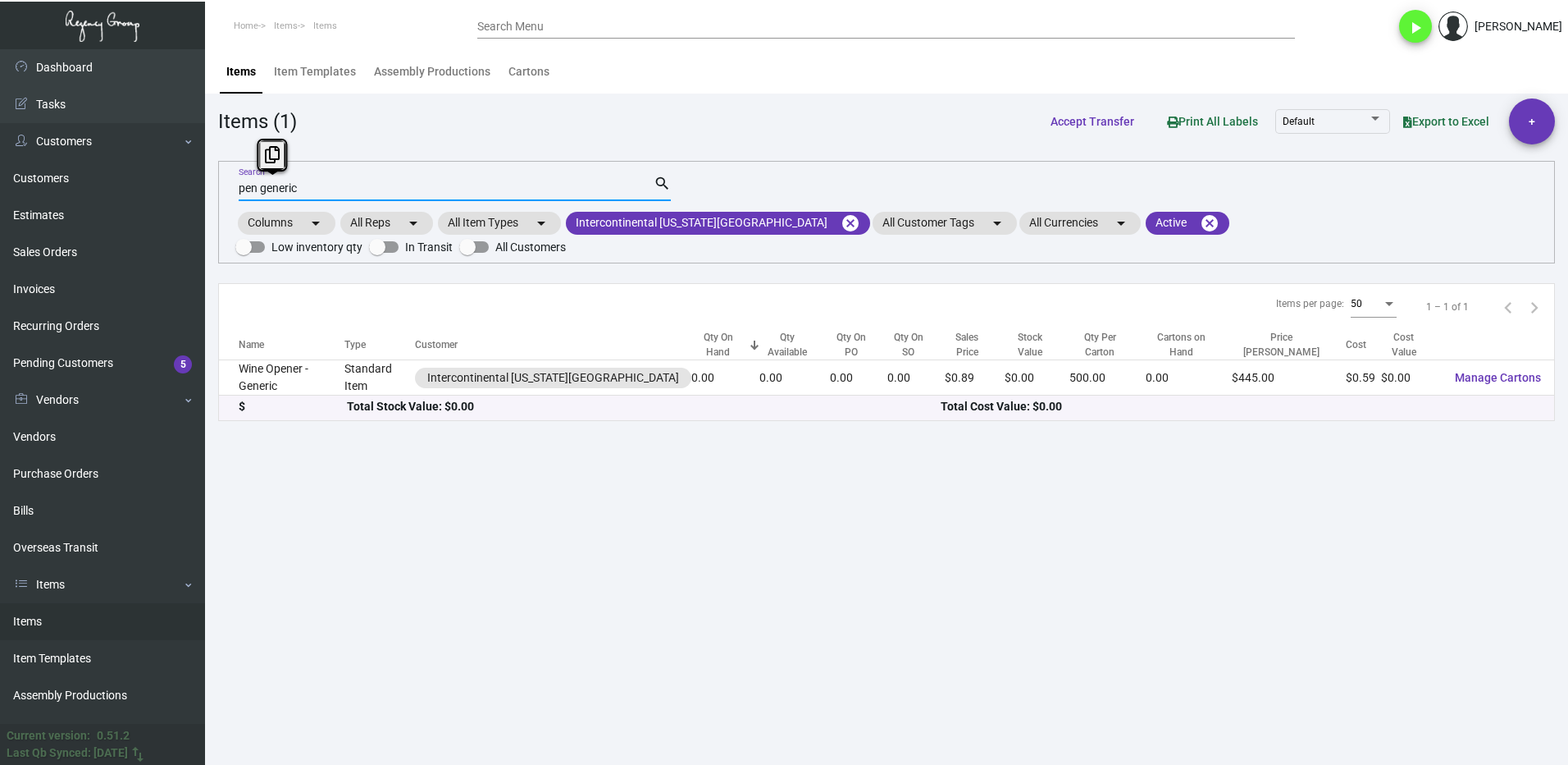
drag, startPoint x: 290, startPoint y: 187, endPoint x: 229, endPoint y: 190, distance: 61.1
click at [229, 190] on div "pen generic Search search Columns arrow_drop_down All Reps arrow_drop_down All …" at bounding box center [885, 212] width 1336 height 103
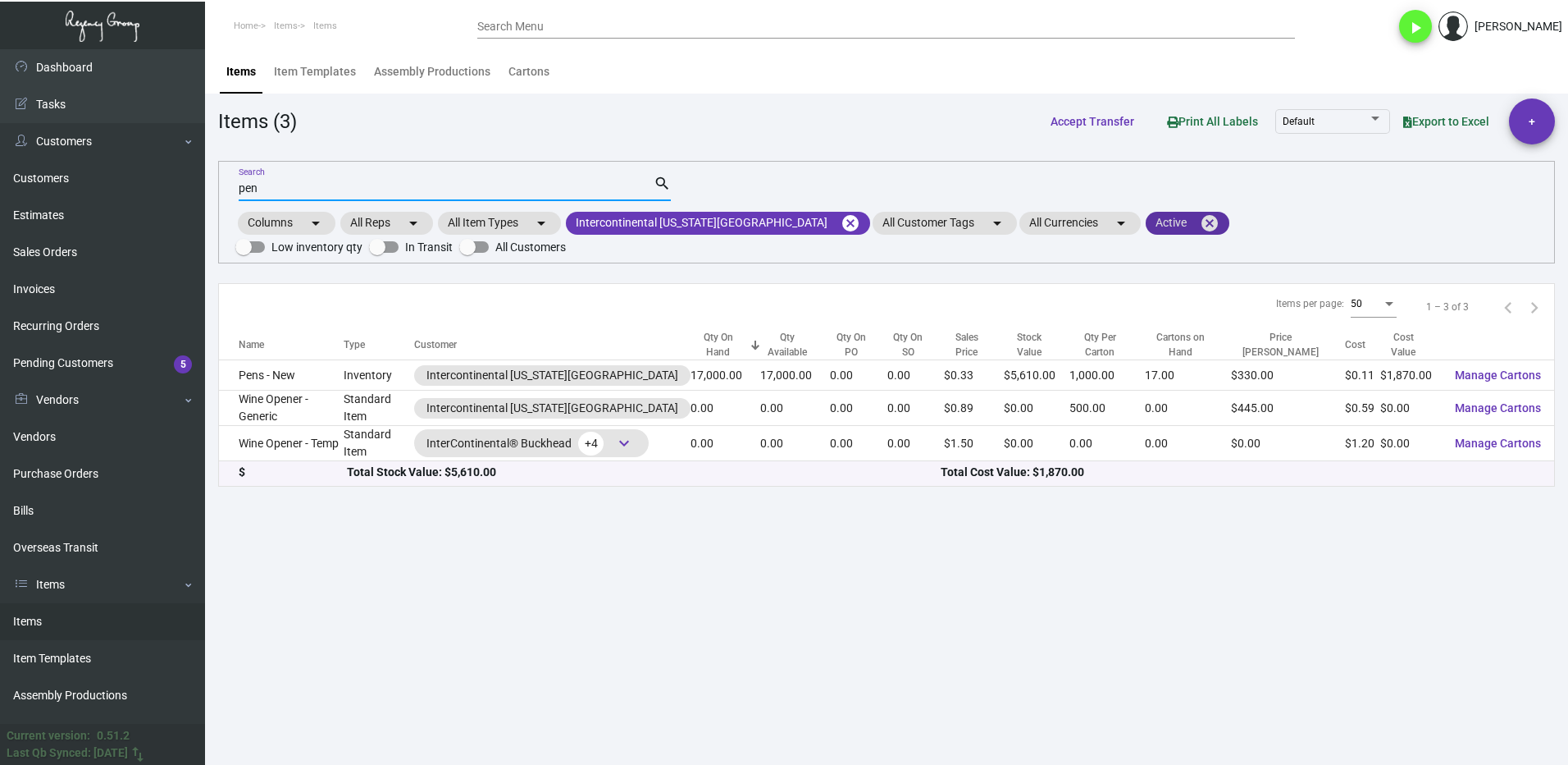
type input "pen"
click at [1146, 228] on mat-chip "Active cancel" at bounding box center [1187, 223] width 84 height 23
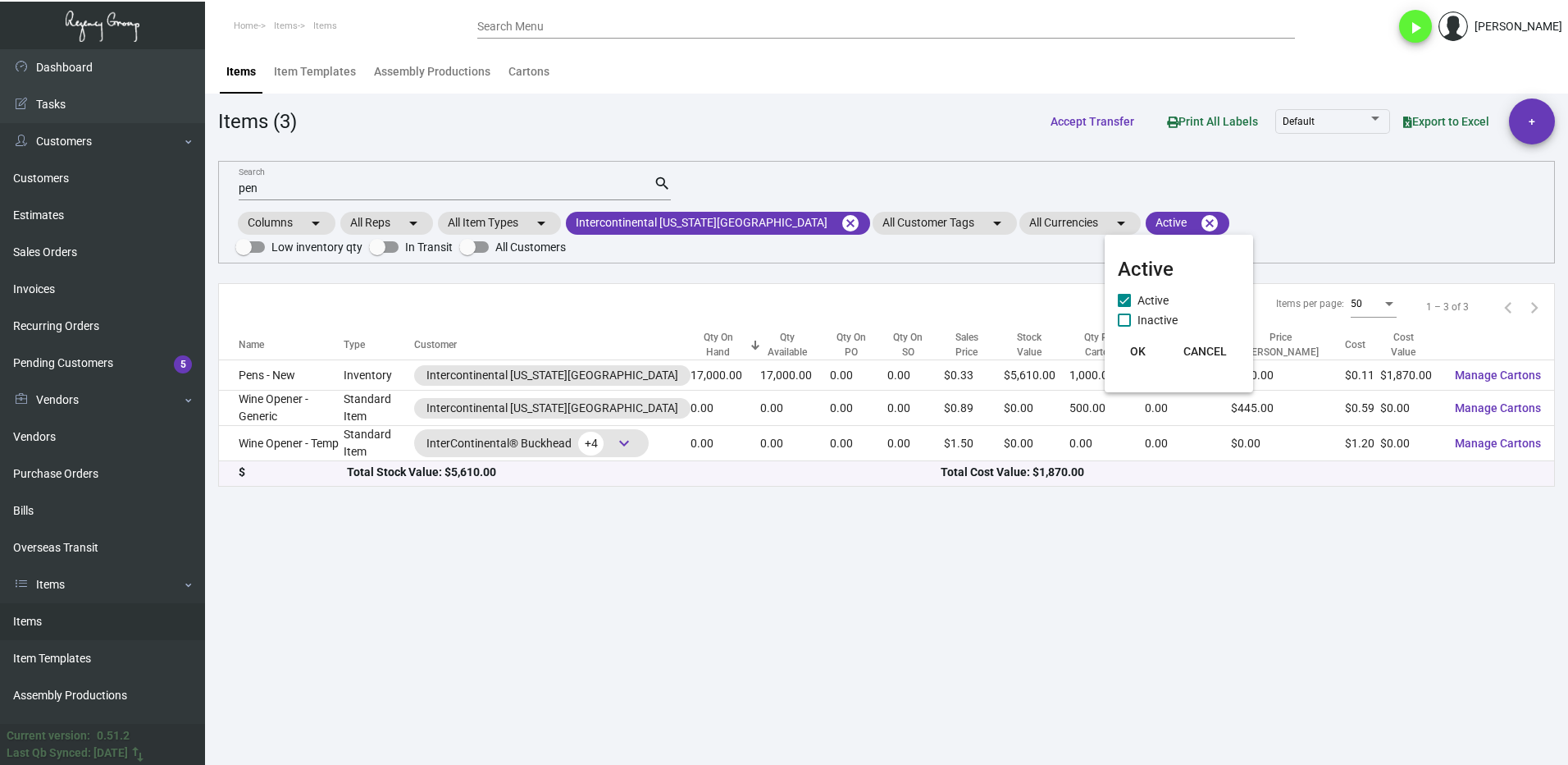
click at [1145, 323] on span "Inactive" at bounding box center [1157, 320] width 41 height 20
click at [1124, 327] on input "Inactive" at bounding box center [1123, 327] width 1 height 1
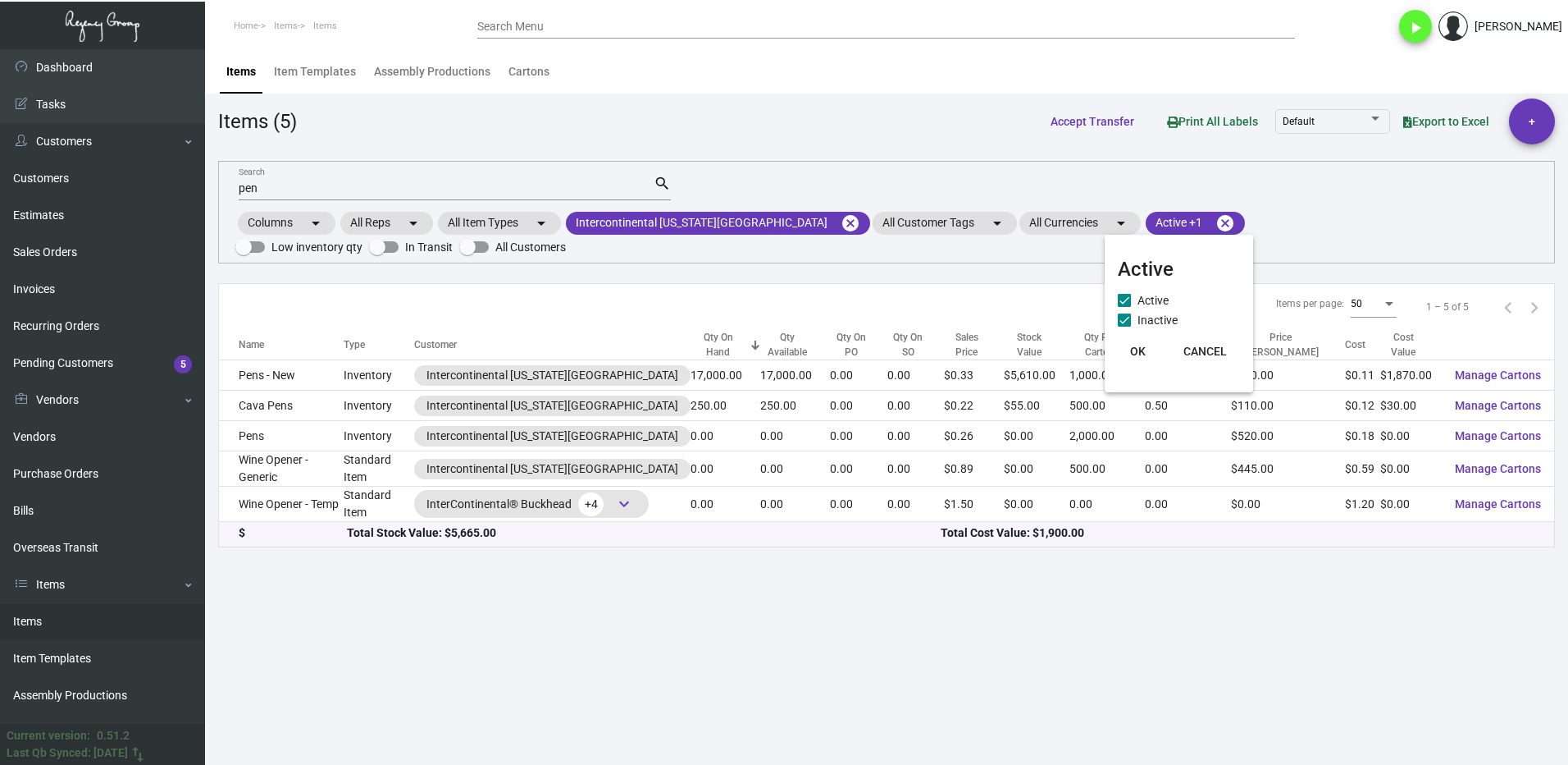
click at [1124, 321] on span at bounding box center [1124, 320] width 13 height 13
click at [1124, 327] on input "Inactive" at bounding box center [1123, 327] width 1 height 1
checkbox input "false"
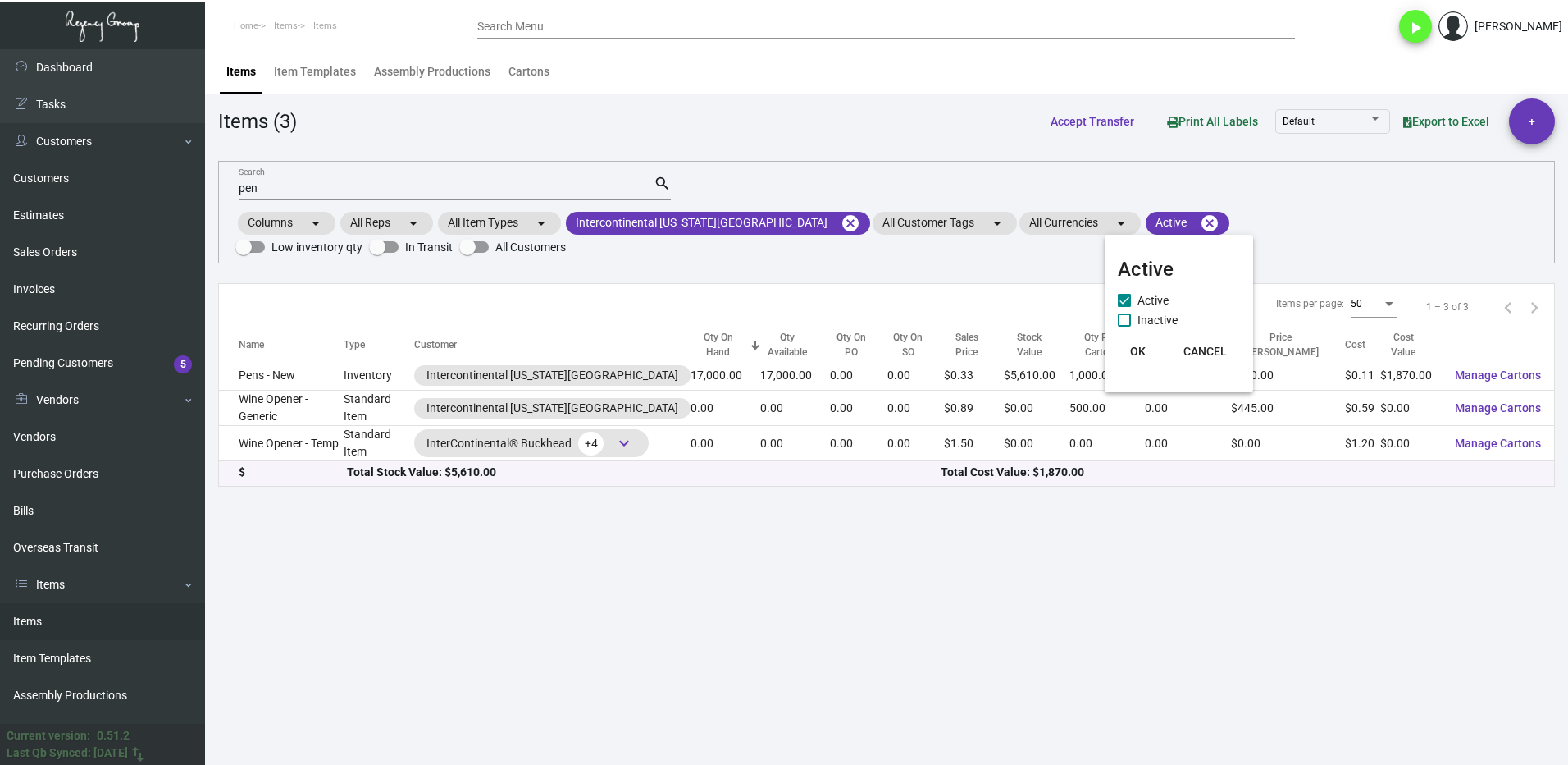
click at [647, 579] on div at bounding box center [784, 382] width 1568 height 765
click at [1146, 215] on mat-chip "Active cancel" at bounding box center [1187, 223] width 84 height 23
click at [1131, 323] on label "Inactive" at bounding box center [1147, 320] width 60 height 20
click at [1124, 327] on input "Inactive" at bounding box center [1123, 327] width 1 height 1
checkbox input "true"
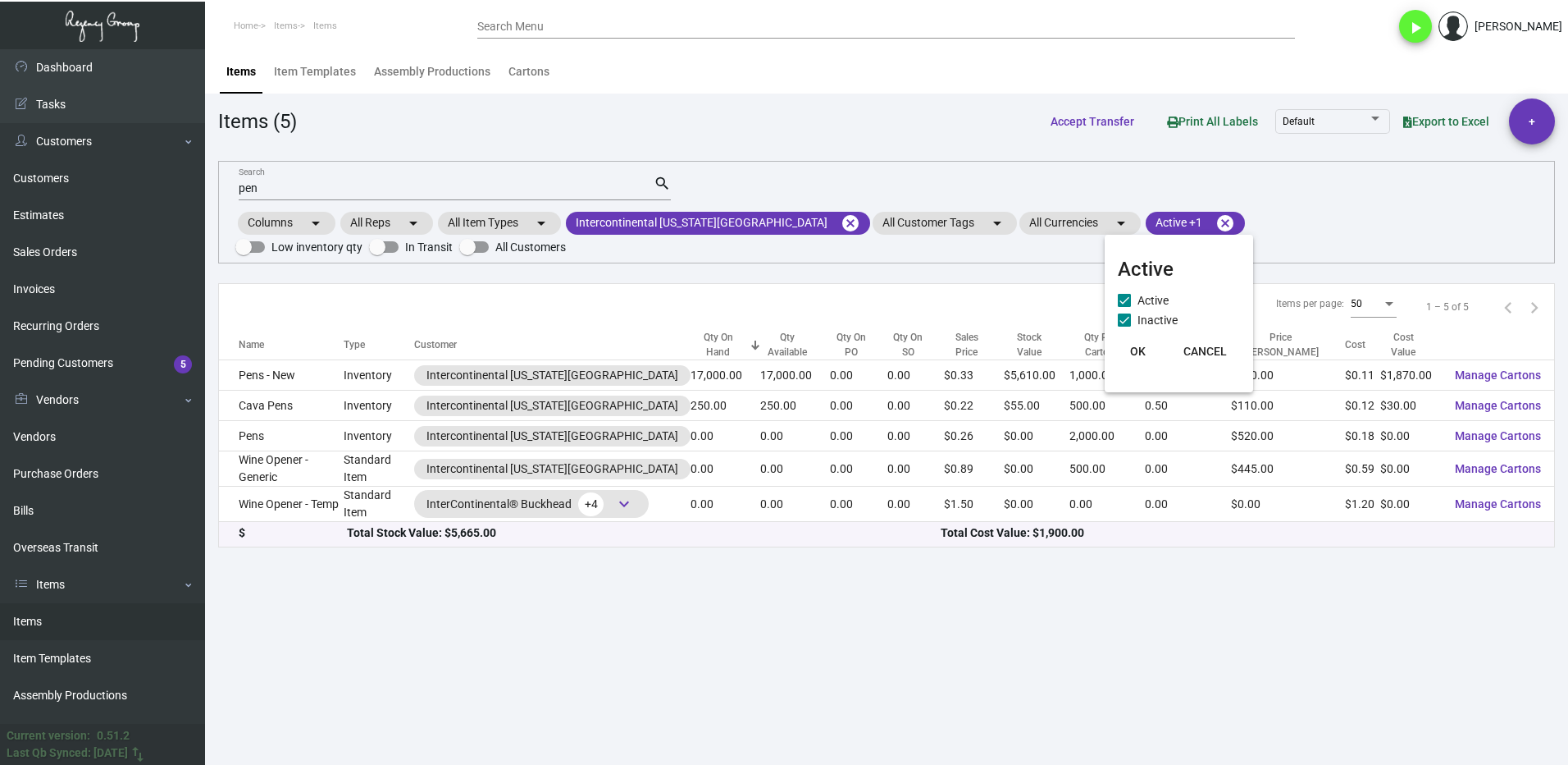
click at [1137, 349] on span "OK" at bounding box center [1137, 351] width 16 height 13
click at [1146, 226] on mat-chip "Active +1 cancel" at bounding box center [1195, 223] width 99 height 23
click at [1122, 318] on span at bounding box center [1124, 320] width 13 height 13
click at [1123, 327] on input "Inactive" at bounding box center [1123, 327] width 1 height 1
checkbox input "false"
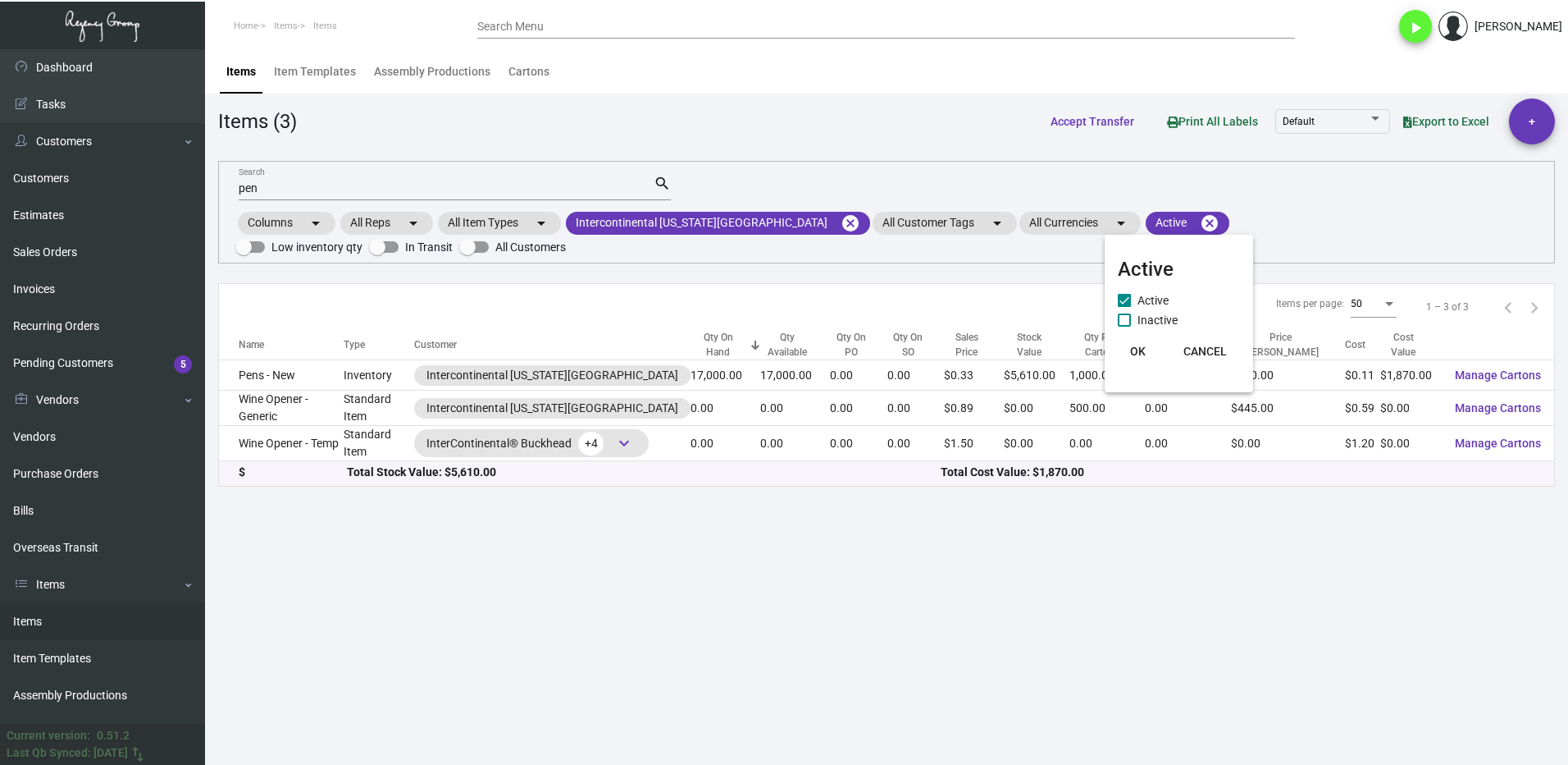
click at [1139, 349] on span "OK" at bounding box center [1137, 351] width 16 height 13
click at [1146, 225] on mat-chip "Active cancel" at bounding box center [1187, 223] width 84 height 23
click at [1125, 323] on span at bounding box center [1124, 320] width 13 height 13
click at [1124, 327] on input "Inactive" at bounding box center [1123, 327] width 1 height 1
checkbox input "true"
